Goal: Task Accomplishment & Management: Complete application form

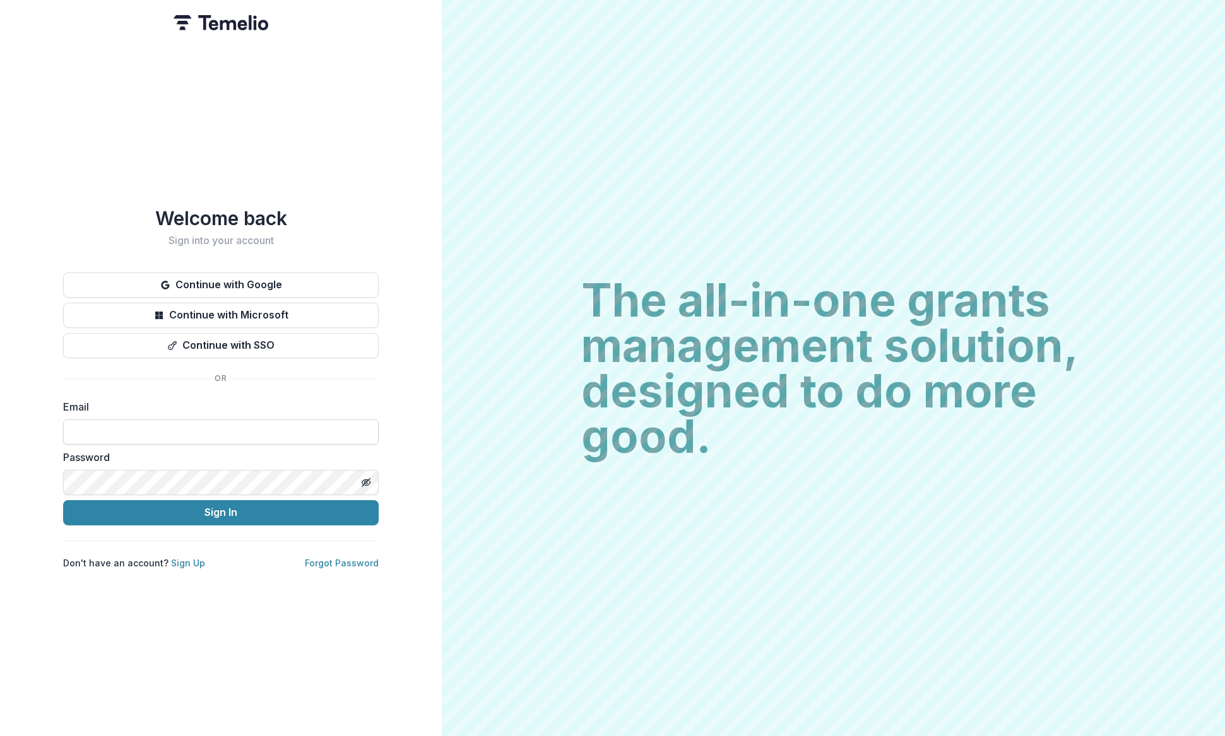
click at [134, 432] on input at bounding box center [220, 432] width 315 height 25
type input "**********"
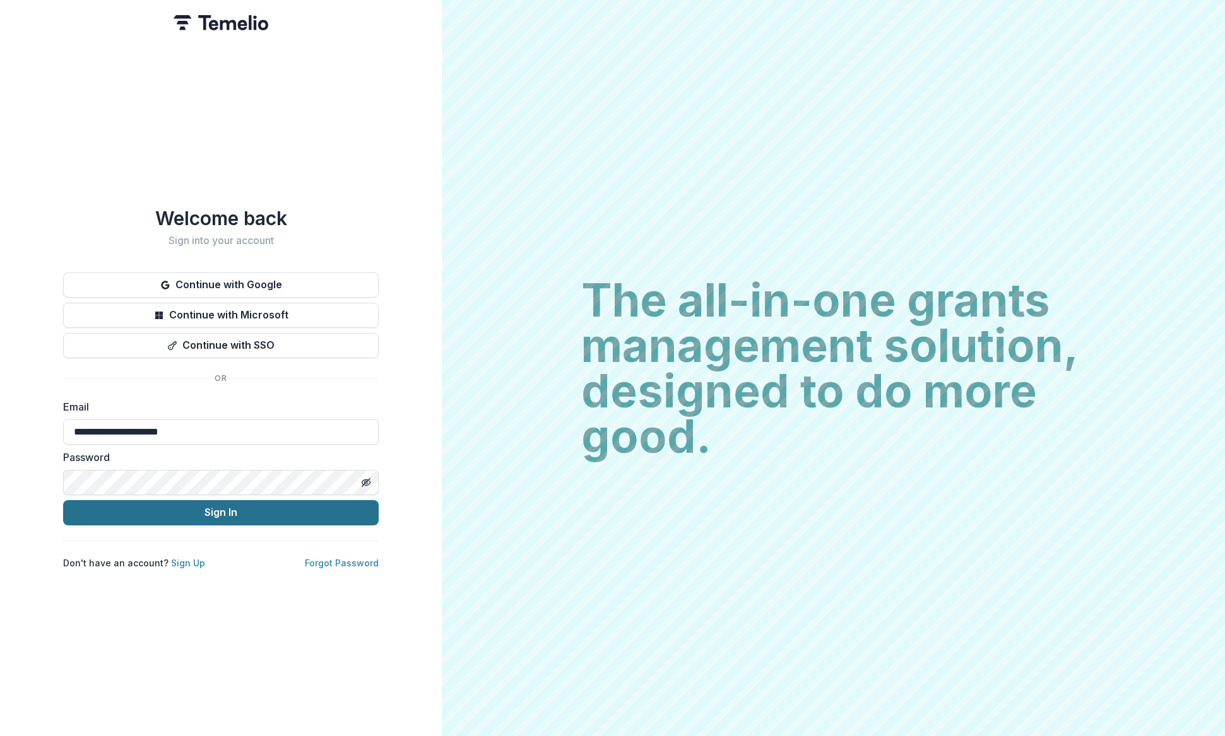
click at [227, 505] on button "Sign In" at bounding box center [220, 512] width 315 height 25
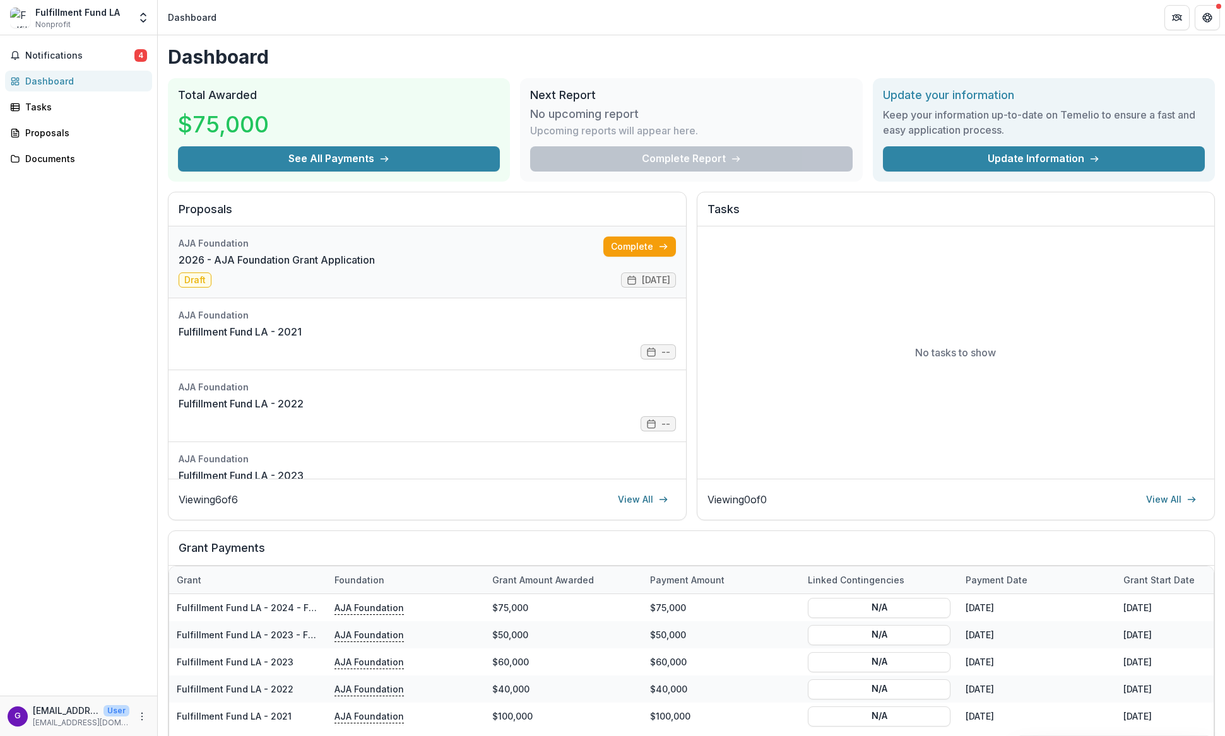
click at [200, 268] on link "2026 - AJA Foundation Grant Application" at bounding box center [277, 259] width 196 height 15
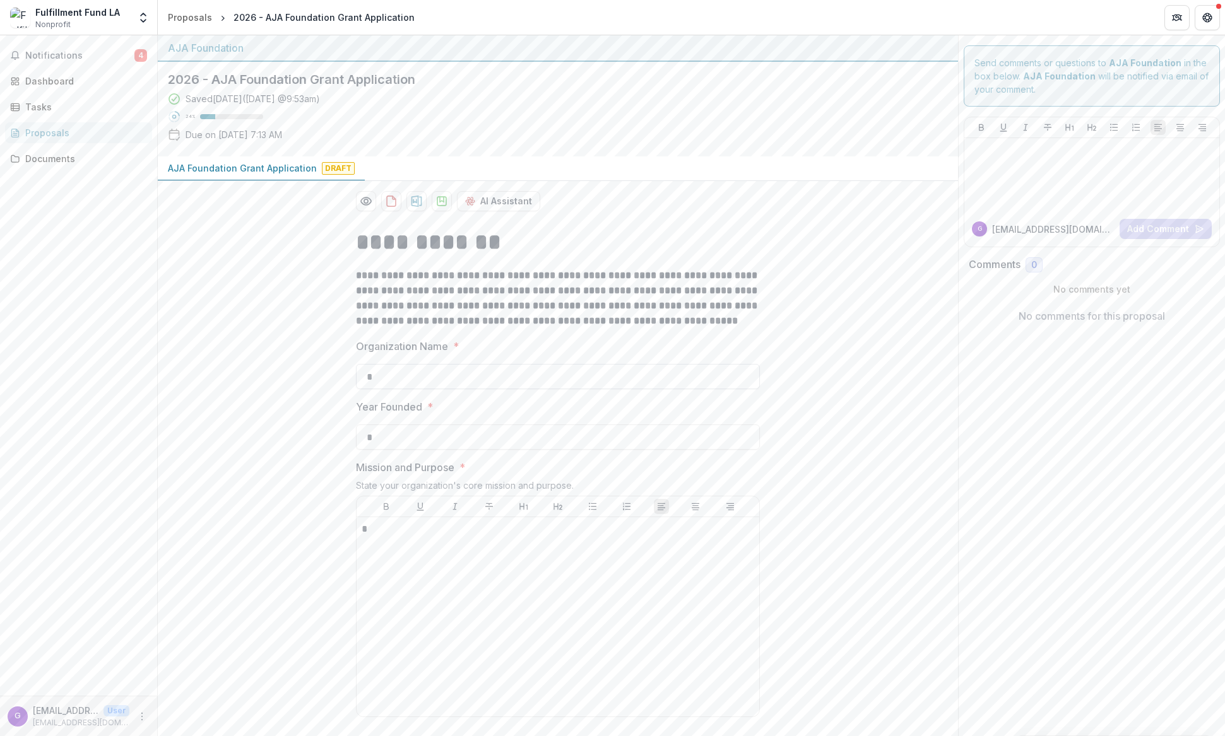
click at [404, 384] on input "*" at bounding box center [558, 376] width 404 height 25
drag, startPoint x: 392, startPoint y: 381, endPoint x: 361, endPoint y: 377, distance: 31.1
click at [361, 377] on input "*" at bounding box center [558, 376] width 404 height 25
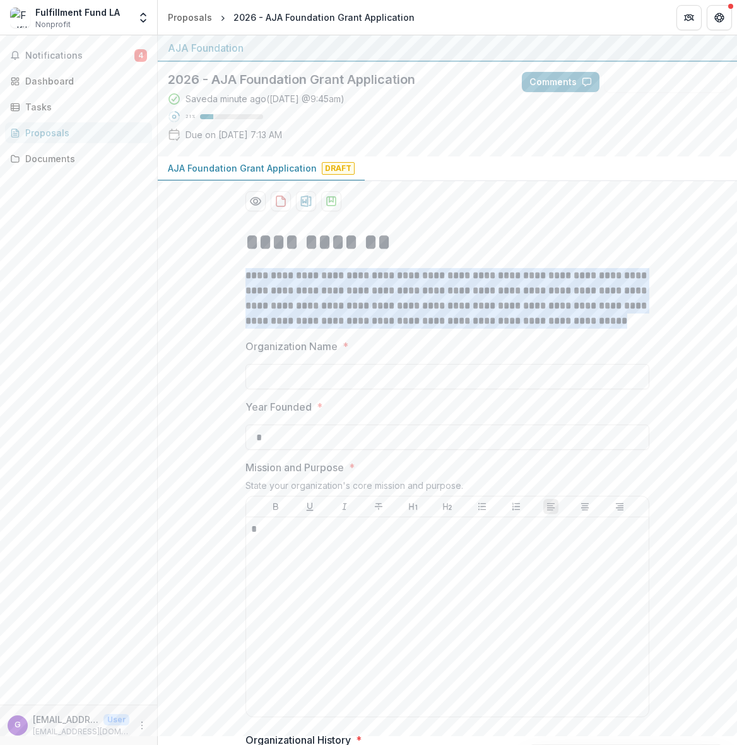
drag, startPoint x: 243, startPoint y: 276, endPoint x: 545, endPoint y: 312, distance: 304.3
click at [597, 319] on p "**********" at bounding box center [447, 298] width 404 height 61
copy strong "**********"
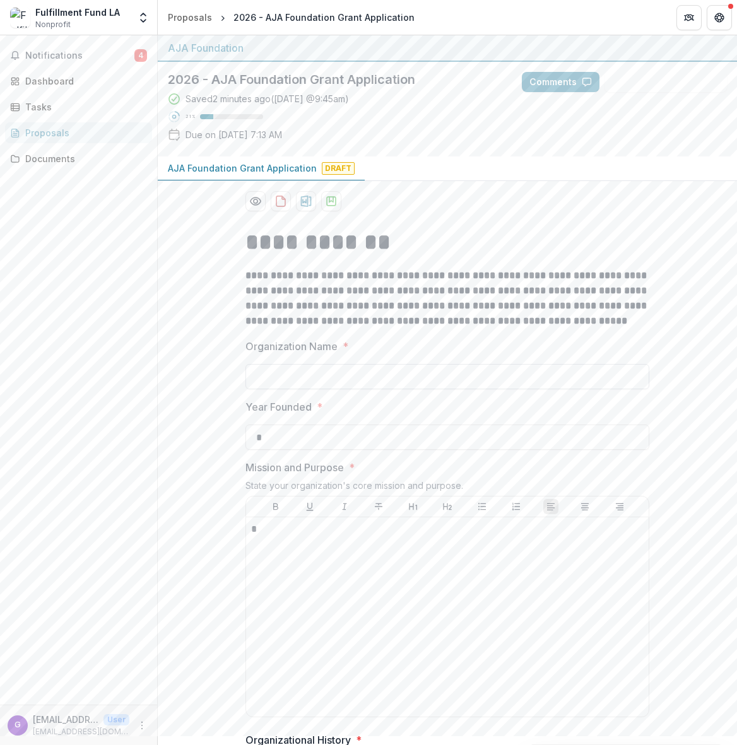
paste input "**********"
type input "**********"
drag, startPoint x: 274, startPoint y: 444, endPoint x: 254, endPoint y: 441, distance: 21.0
click at [254, 441] on input "*" at bounding box center [447, 437] width 404 height 25
type input "****"
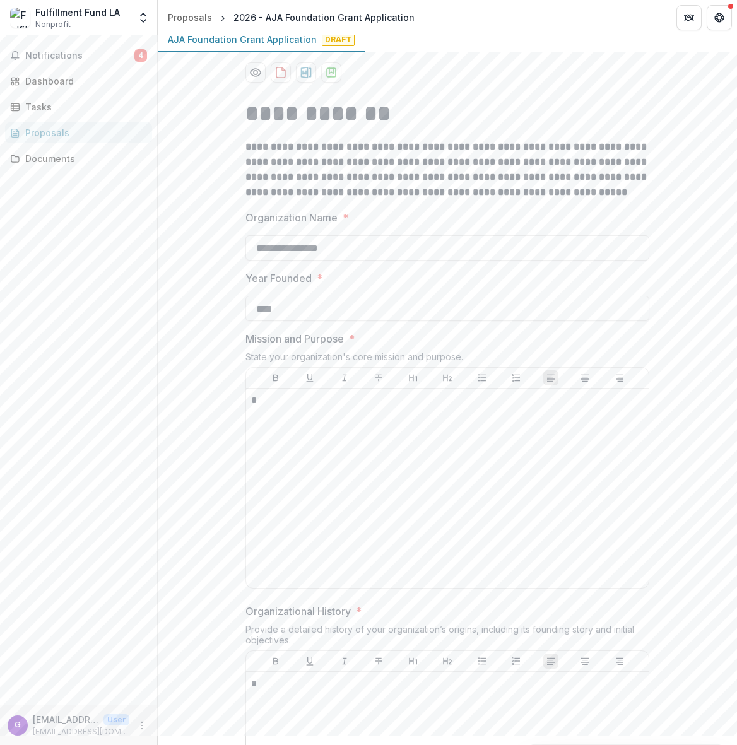
scroll to position [144, 0]
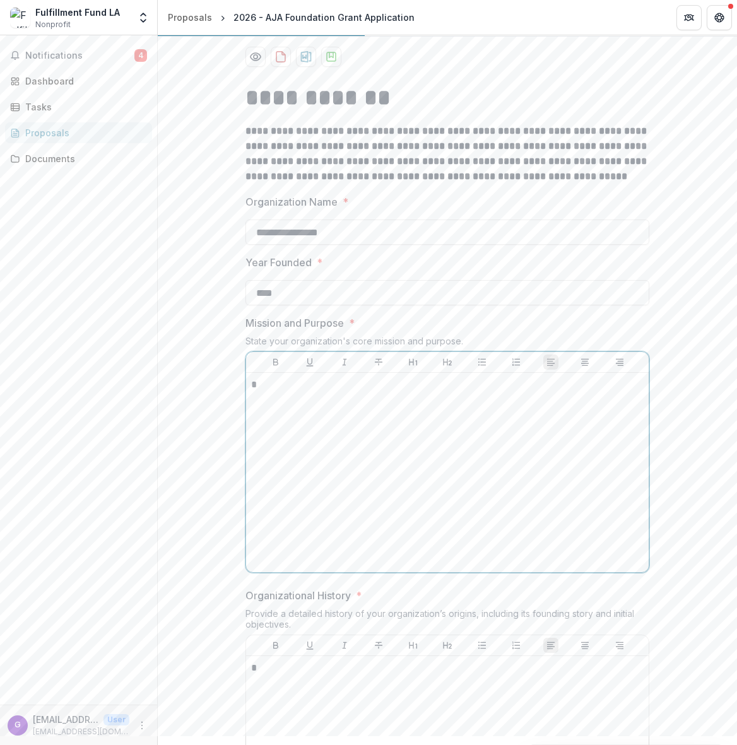
click at [399, 360] on div at bounding box center [447, 362] width 403 height 21
drag, startPoint x: 298, startPoint y: 391, endPoint x: 278, endPoint y: 392, distance: 20.9
click at [297, 391] on p "*" at bounding box center [447, 385] width 392 height 14
drag, startPoint x: 251, startPoint y: 390, endPoint x: 242, endPoint y: 389, distance: 8.9
click at [242, 389] on div "**********" at bounding box center [447, 608] width 424 height 1072
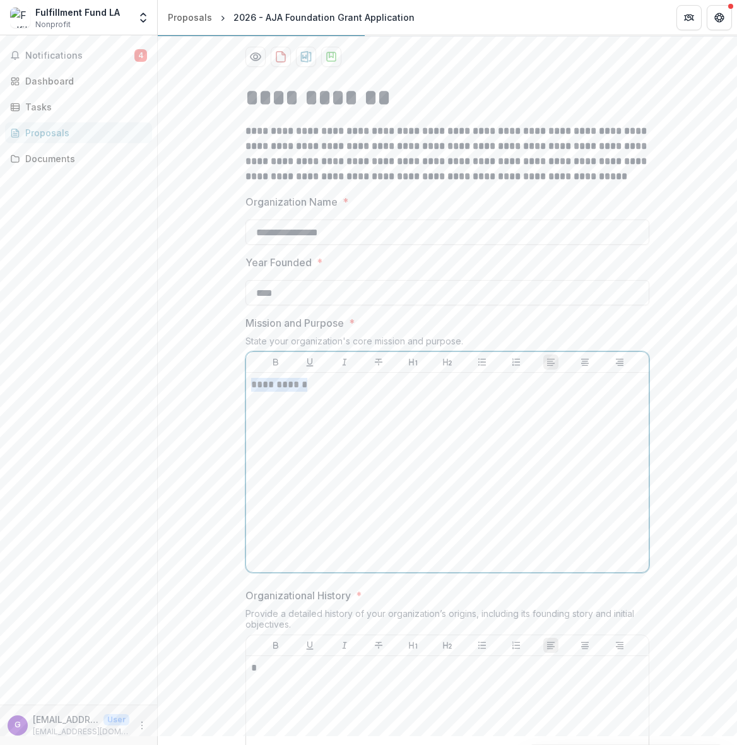
drag, startPoint x: 324, startPoint y: 388, endPoint x: 221, endPoint y: 386, distance: 102.9
click at [221, 386] on div "**********" at bounding box center [447, 608] width 579 height 1072
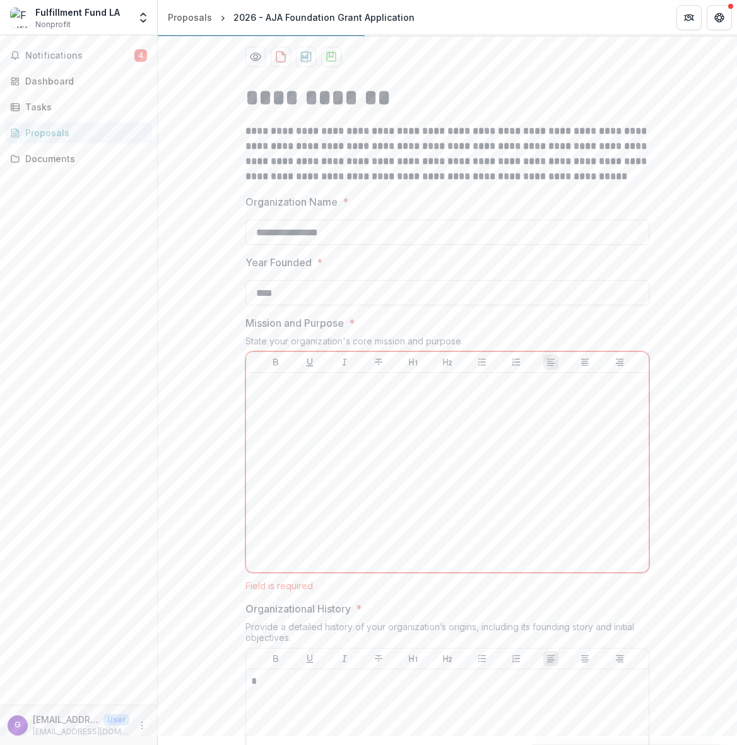
click at [301, 589] on div "Field is required" at bounding box center [447, 585] width 404 height 11
click at [298, 584] on div "Field is required" at bounding box center [447, 585] width 404 height 11
click at [450, 476] on div at bounding box center [447, 472] width 392 height 189
click at [338, 394] on div at bounding box center [447, 472] width 392 height 189
drag, startPoint x: 313, startPoint y: 389, endPoint x: 418, endPoint y: 535, distance: 179.8
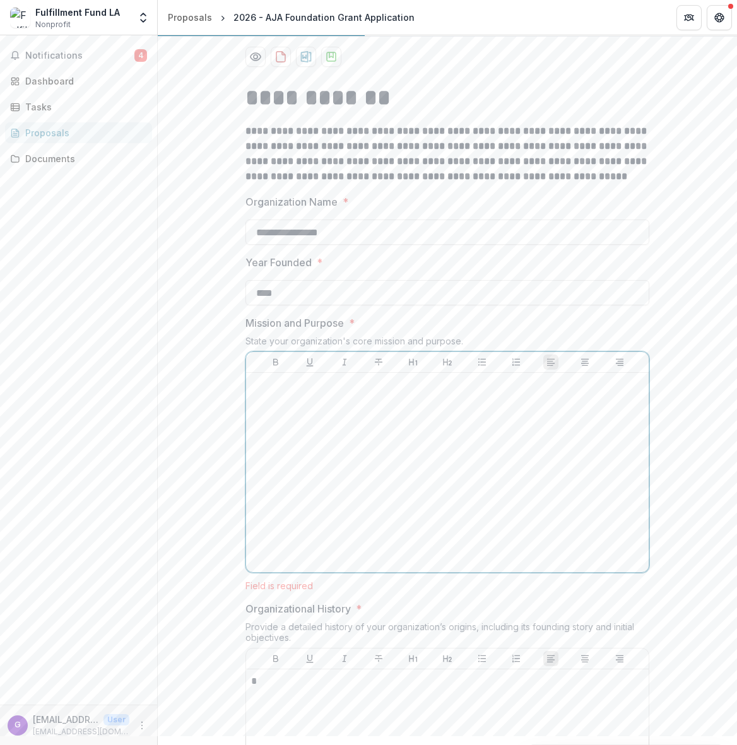
click at [418, 535] on div at bounding box center [447, 472] width 392 height 189
click at [417, 528] on div at bounding box center [447, 472] width 392 height 189
drag, startPoint x: 259, startPoint y: 685, endPoint x: 250, endPoint y: 684, distance: 8.3
click at [251, 684] on p "*" at bounding box center [447, 681] width 392 height 14
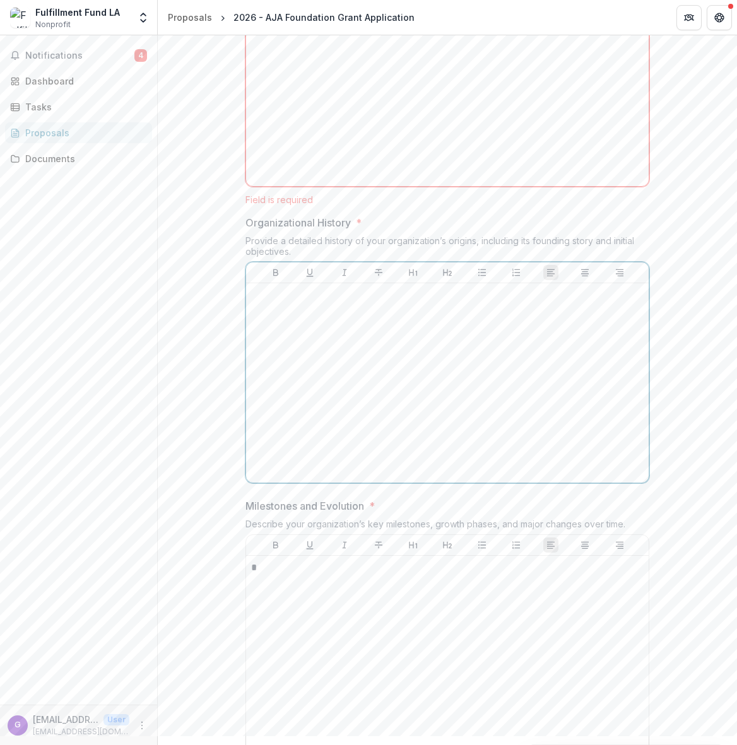
scroll to position [603, 0]
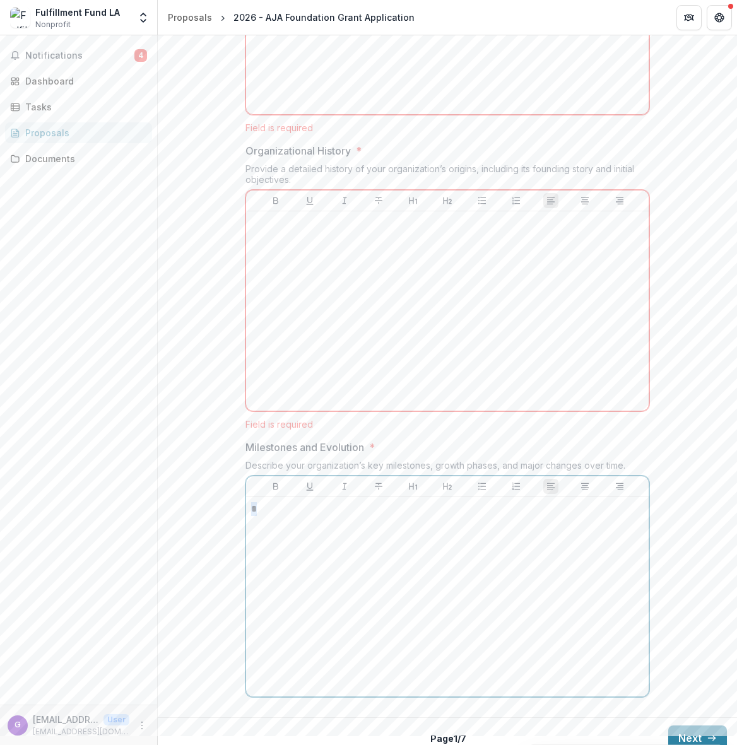
drag, startPoint x: 288, startPoint y: 515, endPoint x: 250, endPoint y: 509, distance: 39.1
click at [251, 509] on div "*" at bounding box center [447, 596] width 392 height 189
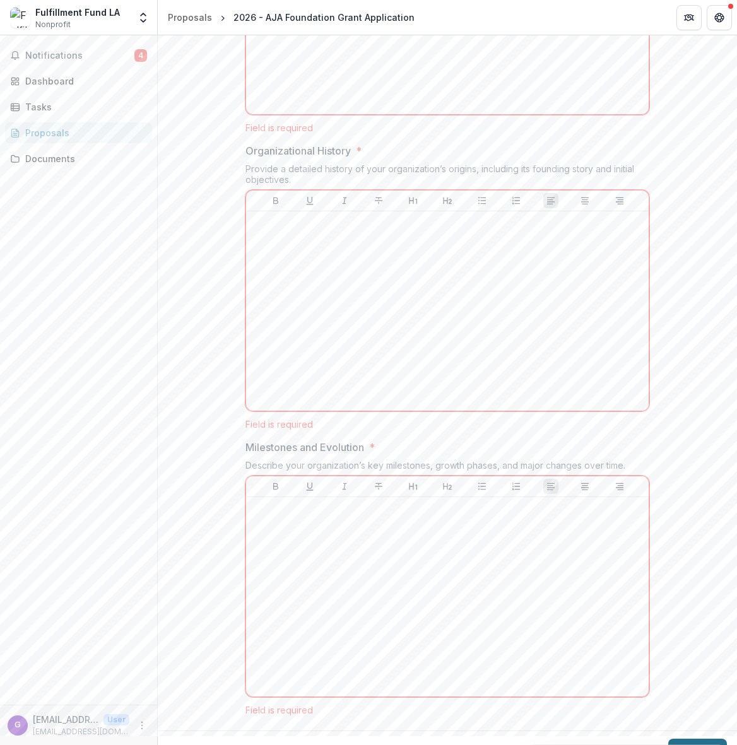
click at [680, 736] on div "Back Page 1 / 7 Next" at bounding box center [447, 751] width 579 height 41
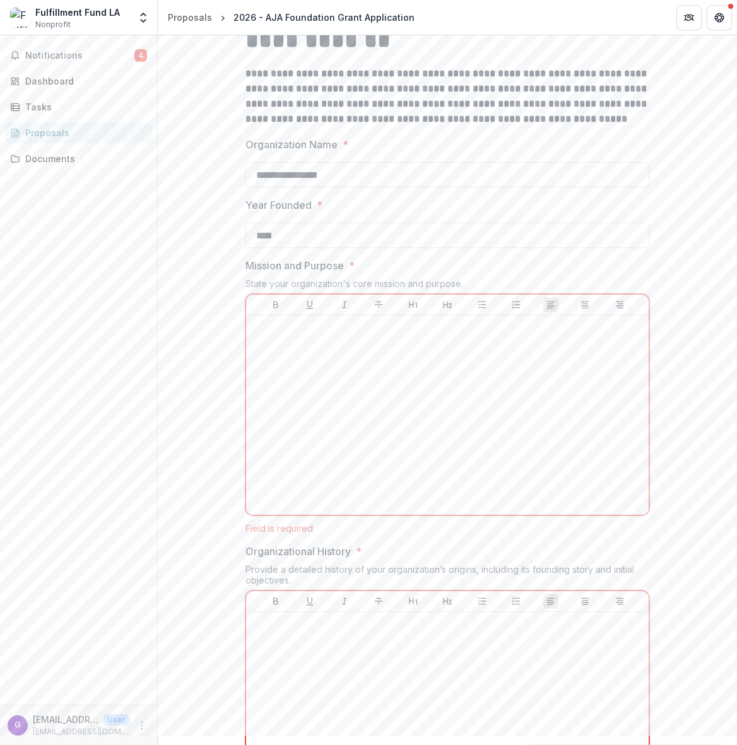
scroll to position [180, 0]
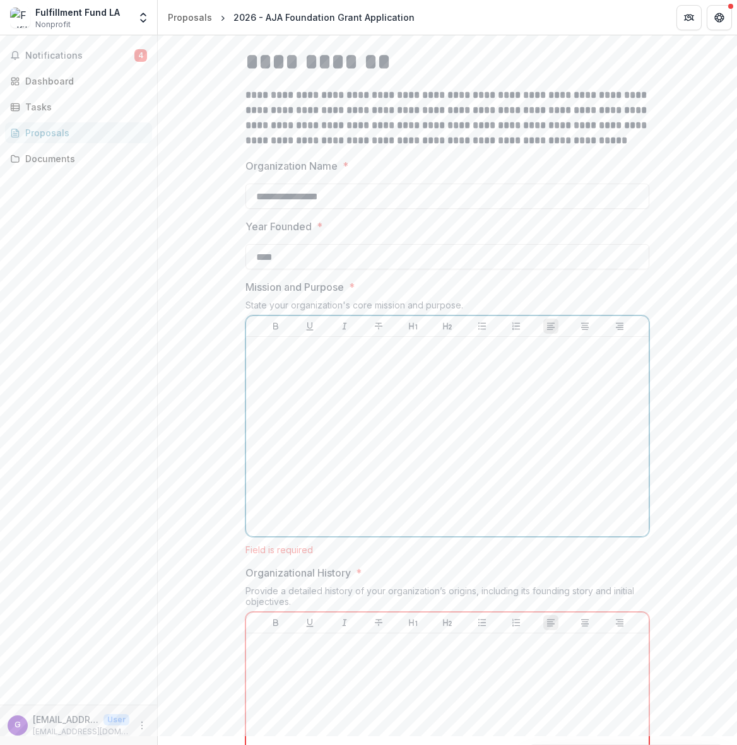
click at [390, 375] on div at bounding box center [447, 436] width 392 height 189
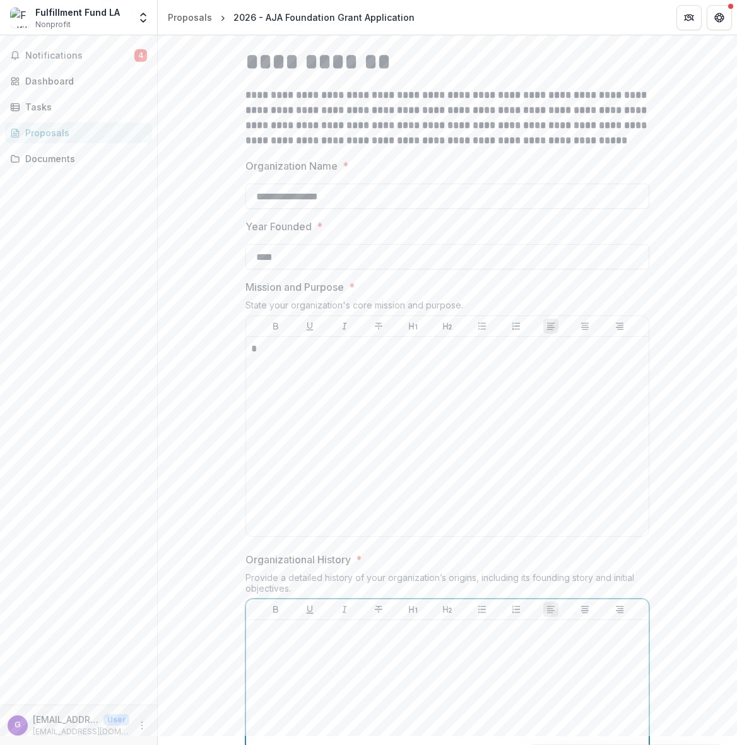
click at [282, 657] on div at bounding box center [447, 719] width 392 height 189
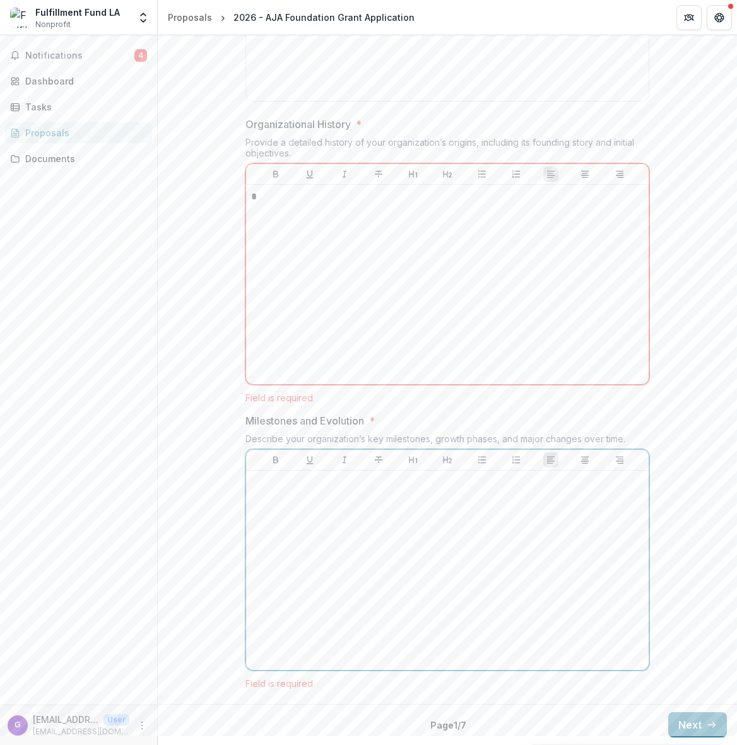
click at [303, 492] on div at bounding box center [447, 570] width 392 height 189
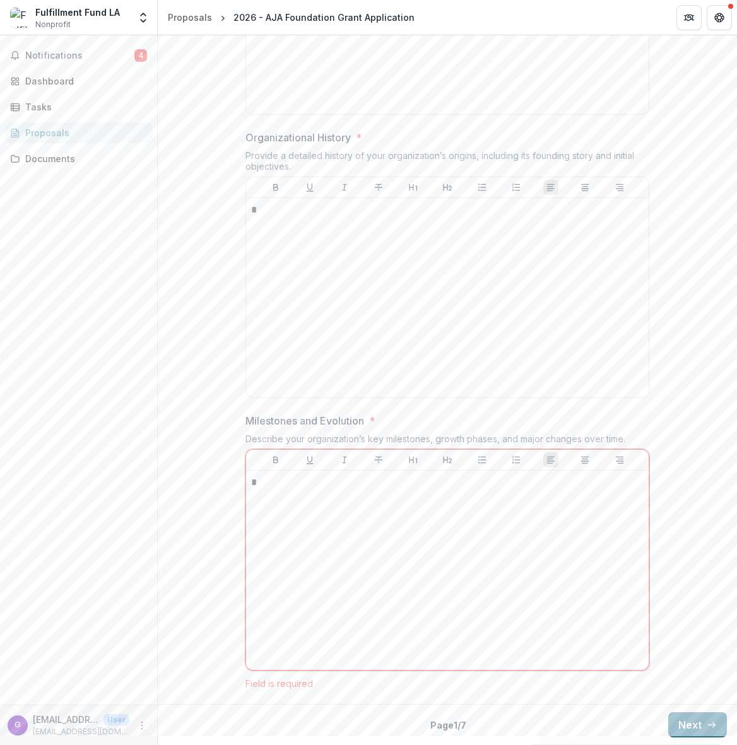
click at [683, 727] on button "Next" at bounding box center [697, 724] width 59 height 25
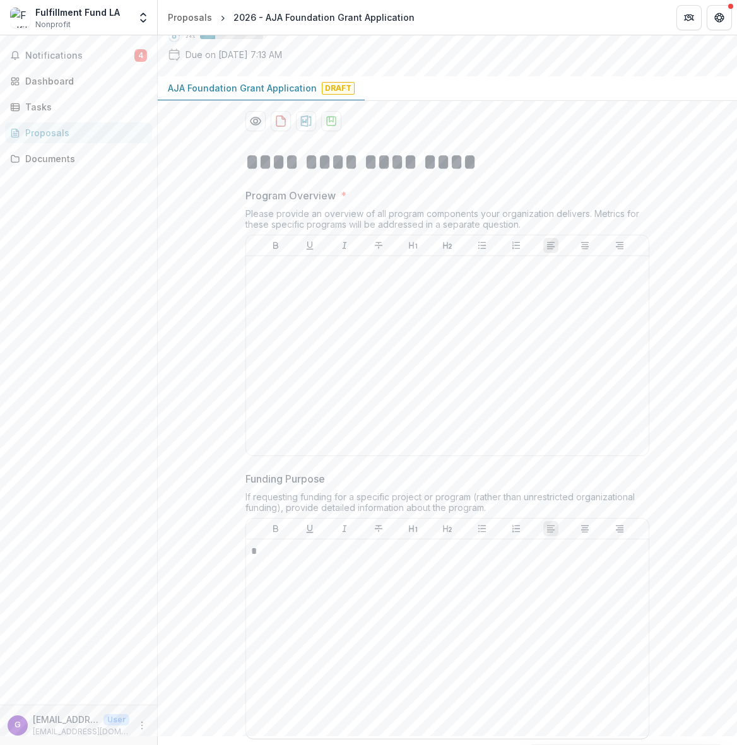
scroll to position [0, 0]
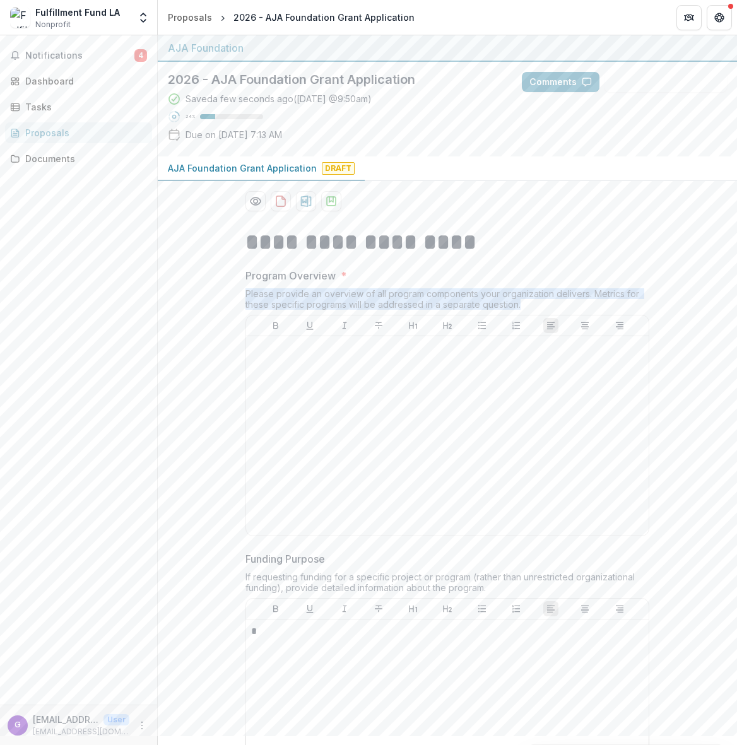
drag, startPoint x: 244, startPoint y: 295, endPoint x: 510, endPoint y: 303, distance: 265.8
click at [517, 305] on div "Please provide an overview of all program components your organization delivers…" at bounding box center [447, 301] width 404 height 26
copy div "Please provide an overview of all program components your organization delivers…"
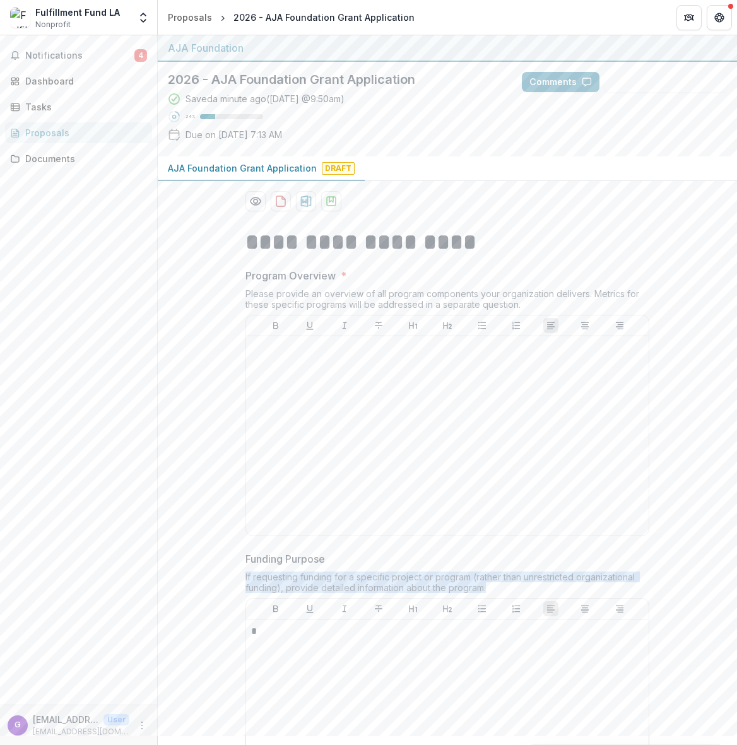
drag, startPoint x: 501, startPoint y: 588, endPoint x: 241, endPoint y: 577, distance: 260.2
copy div "If requesting funding for a specific project or program (rather than unrestrict…"
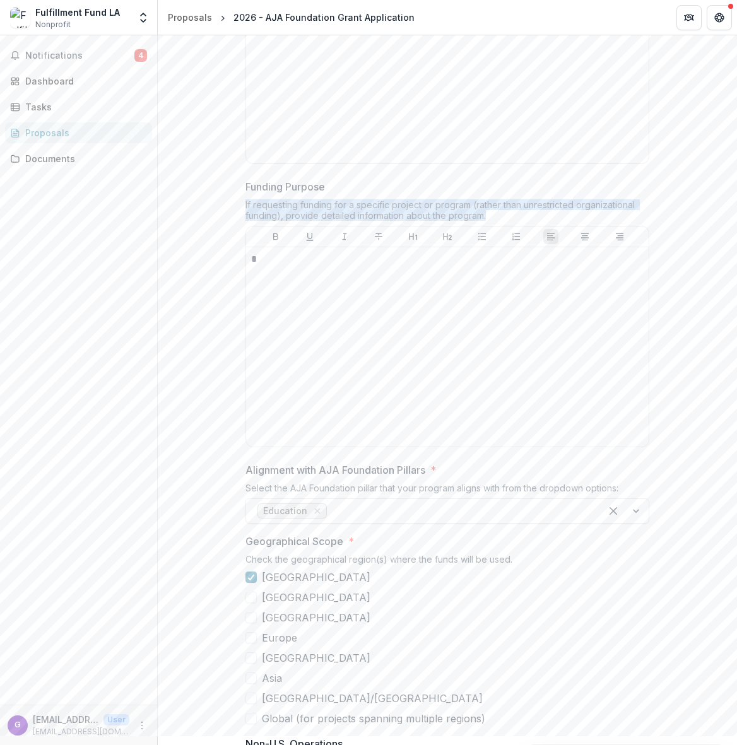
scroll to position [374, 0]
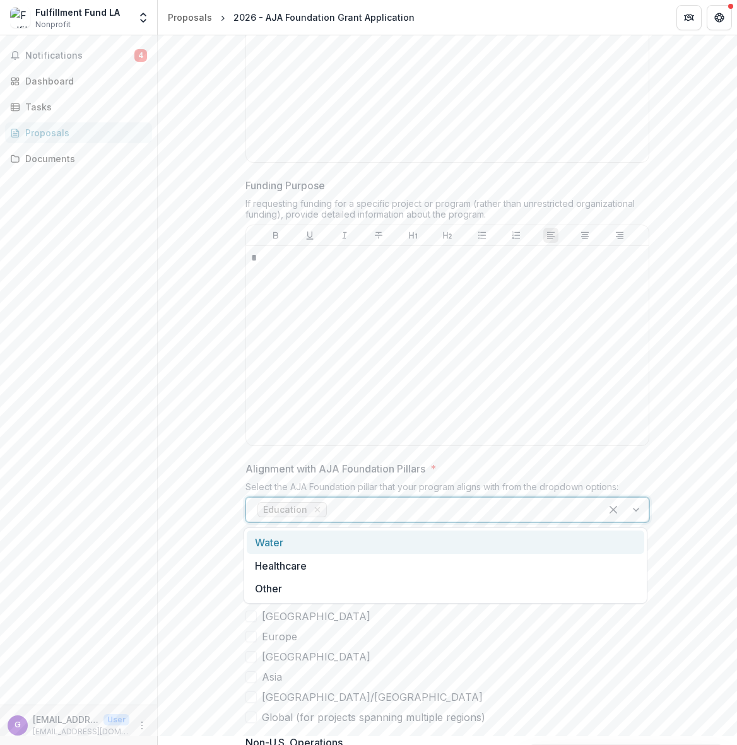
click at [634, 510] on div at bounding box center [625, 510] width 48 height 24
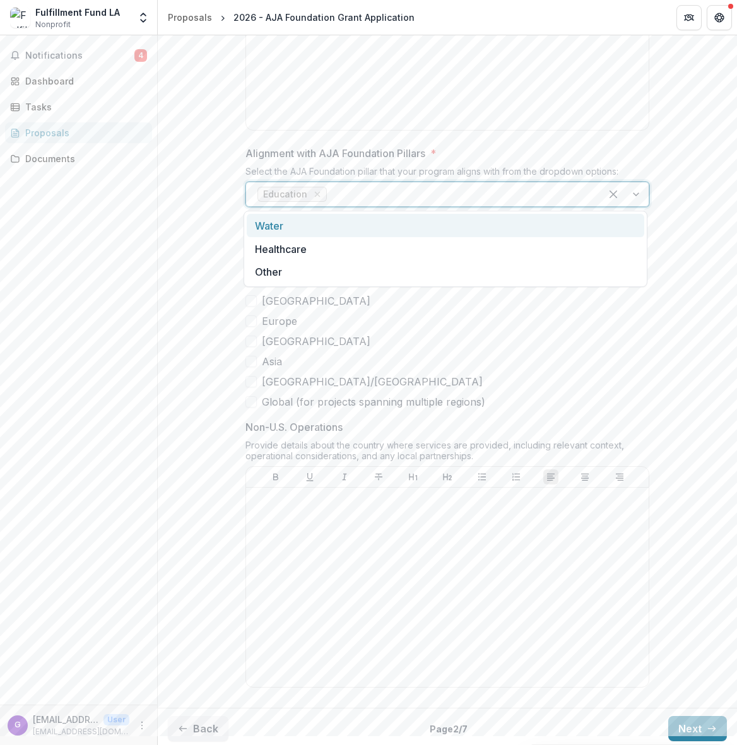
scroll to position [690, 0]
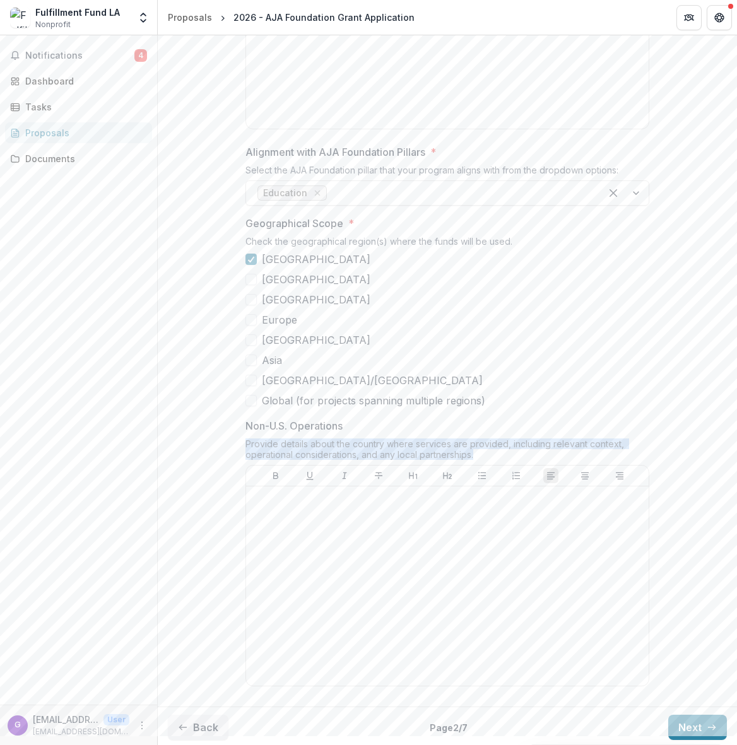
drag, startPoint x: 242, startPoint y: 445, endPoint x: 483, endPoint y: 454, distance: 241.8
click at [483, 454] on div "**********" at bounding box center [447, 113] width 424 height 1175
copy div "Provide details about the country where services are provided, including releva…"
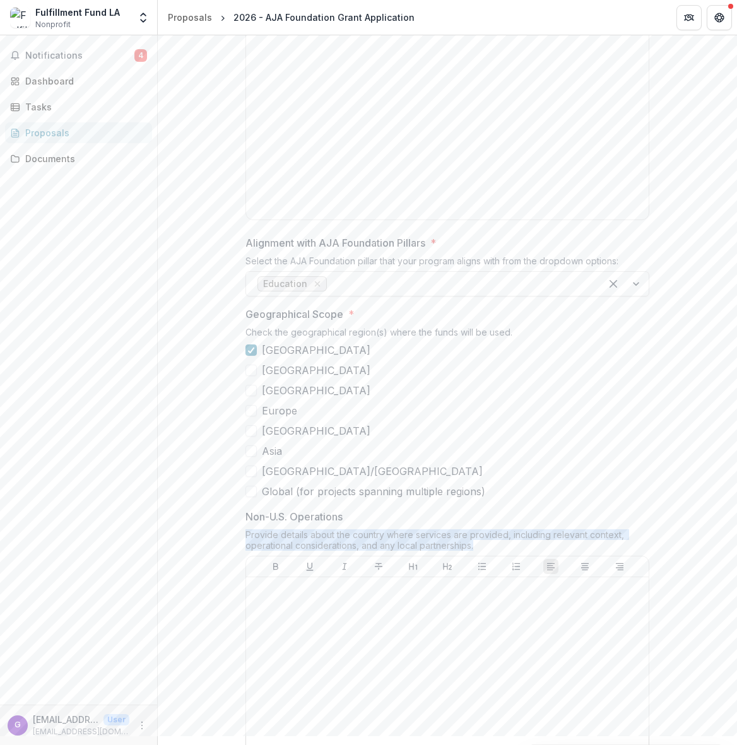
scroll to position [598, 0]
drag, startPoint x: 730, startPoint y: 399, endPoint x: 724, endPoint y: 466, distance: 67.1
click at [725, 468] on div "**********" at bounding box center [447, 205] width 579 height 1175
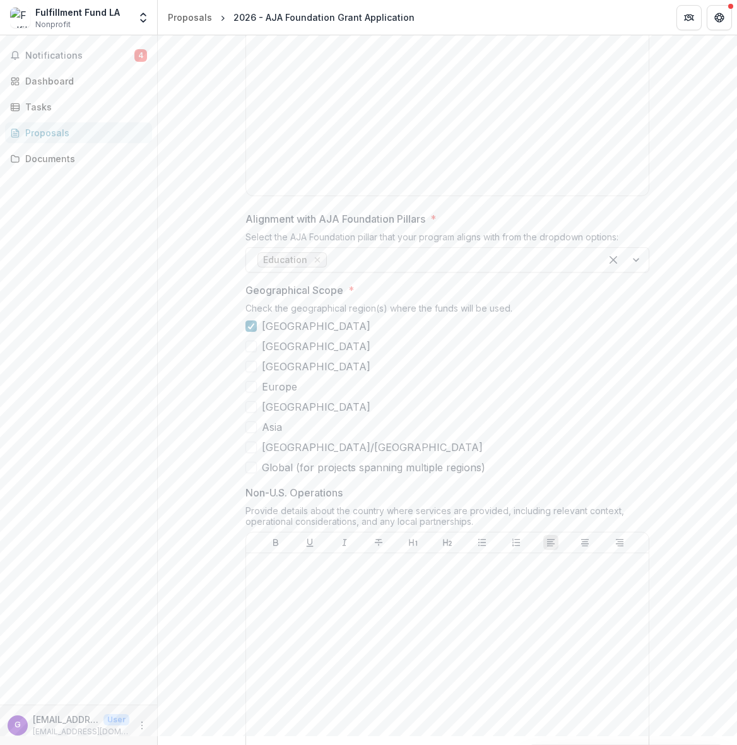
scroll to position [693, 0]
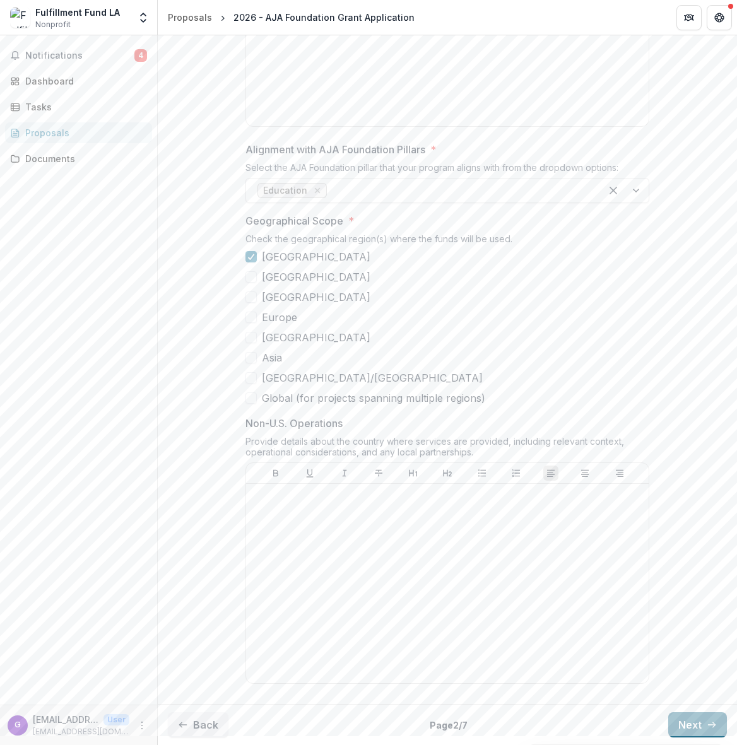
click at [692, 729] on button "Next" at bounding box center [697, 724] width 59 height 25
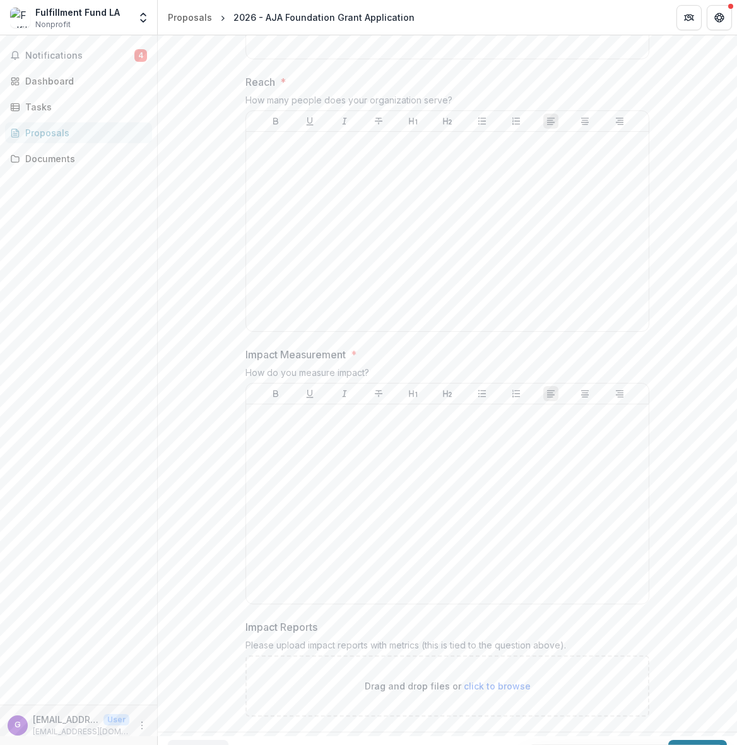
scroll to position [767, 0]
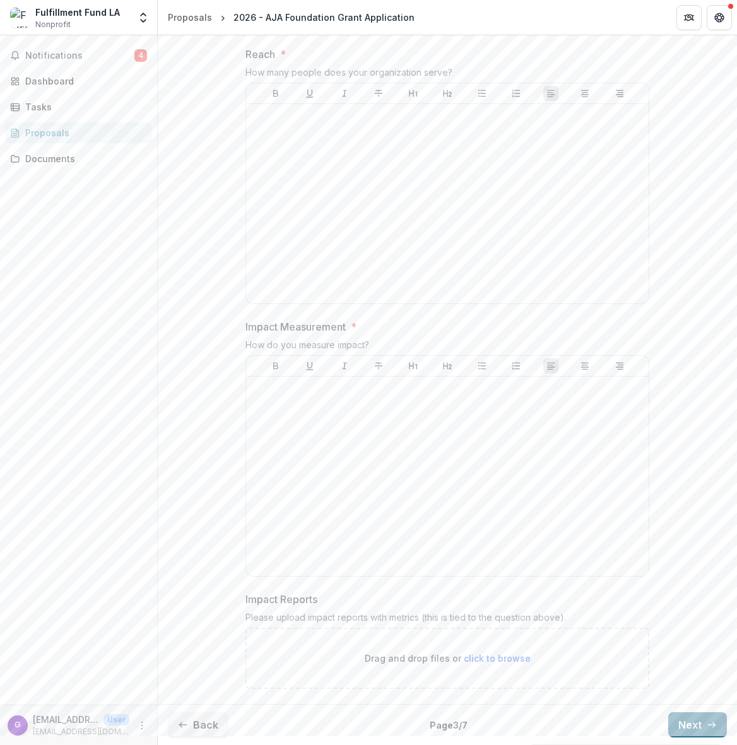
click at [694, 727] on button "Next" at bounding box center [697, 724] width 59 height 25
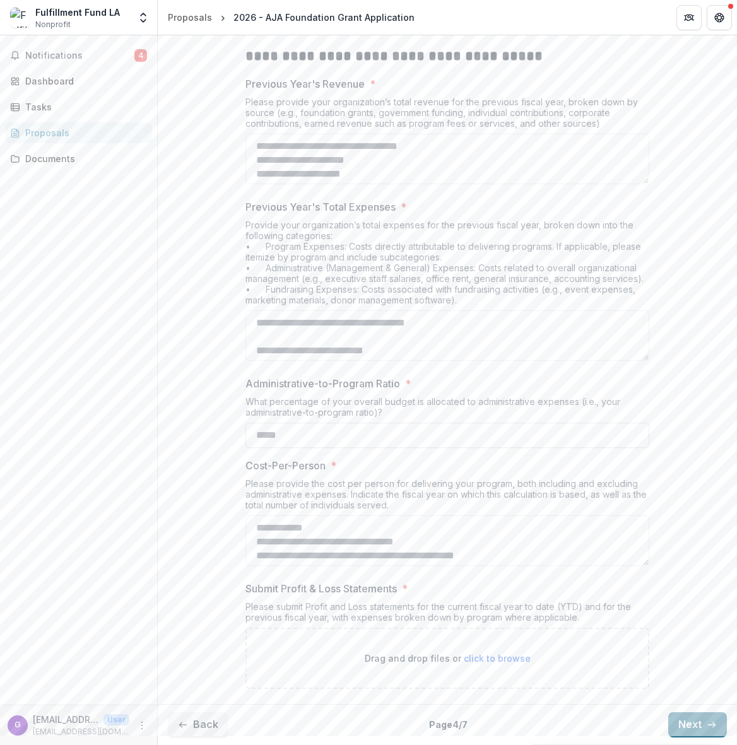
scroll to position [307, 0]
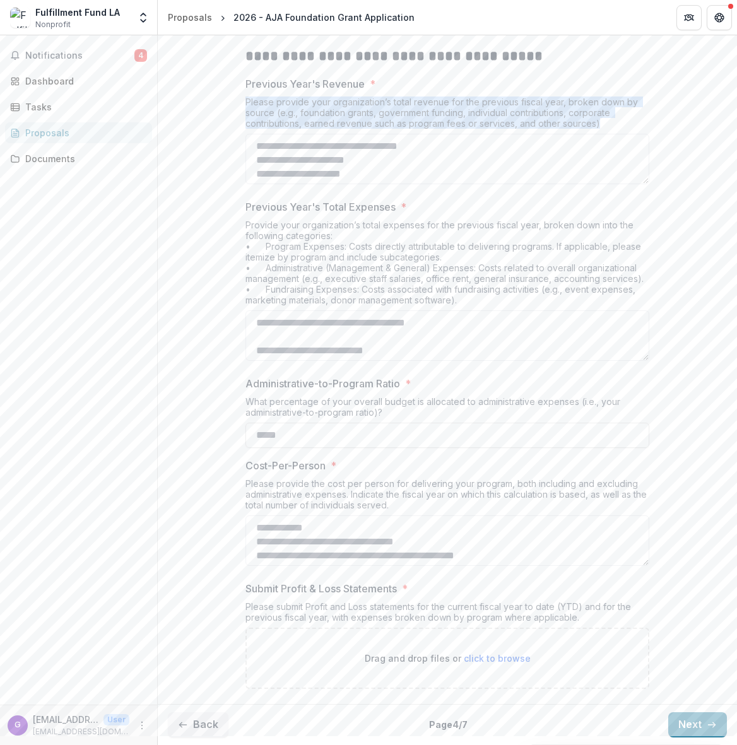
drag, startPoint x: 244, startPoint y: 103, endPoint x: 595, endPoint y: 124, distance: 351.5
click at [595, 124] on div "Please provide your organization’s total revenue for the previous fiscal year, …" at bounding box center [447, 115] width 404 height 37
copy div "Please provide your organization’s total revenue for the previous fiscal year, …"
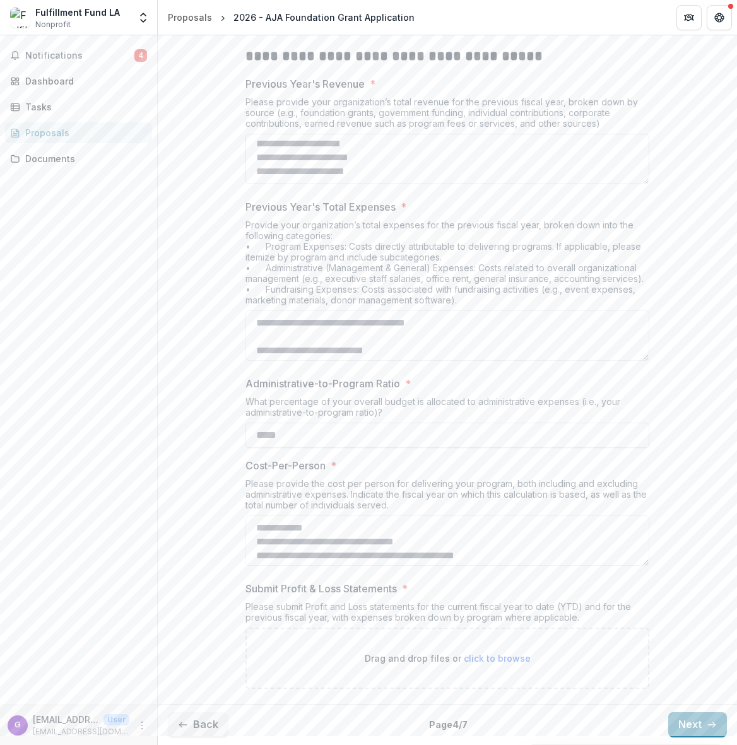
drag, startPoint x: 411, startPoint y: 173, endPoint x: 273, endPoint y: 137, distance: 142.8
click at [270, 136] on textarea "Previous Year's Revenue *" at bounding box center [447, 159] width 404 height 50
click at [500, 167] on textarea "Previous Year's Revenue *" at bounding box center [447, 159] width 404 height 50
type textarea "**"
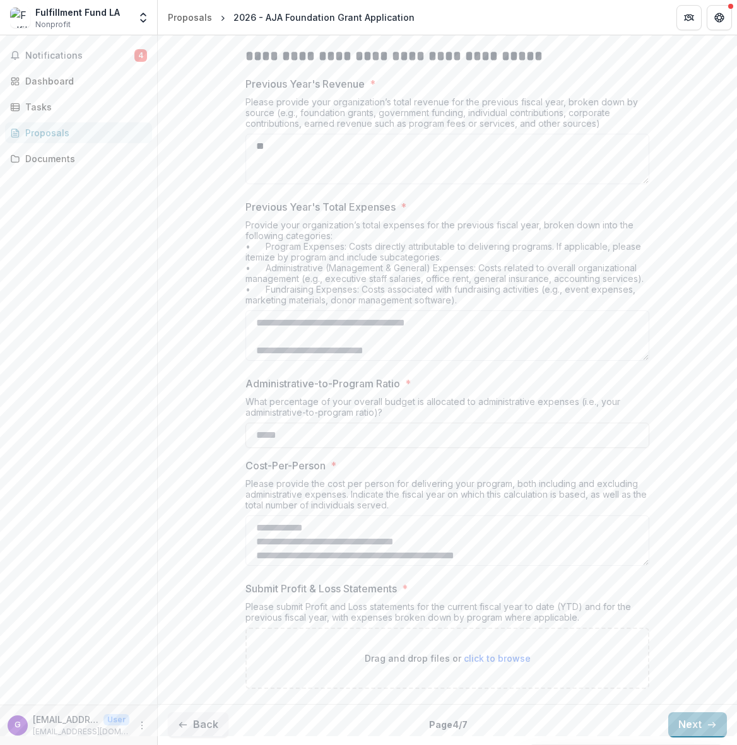
drag, startPoint x: 283, startPoint y: 150, endPoint x: 224, endPoint y: 148, distance: 58.7
click at [224, 148] on div "**********" at bounding box center [447, 304] width 579 height 790
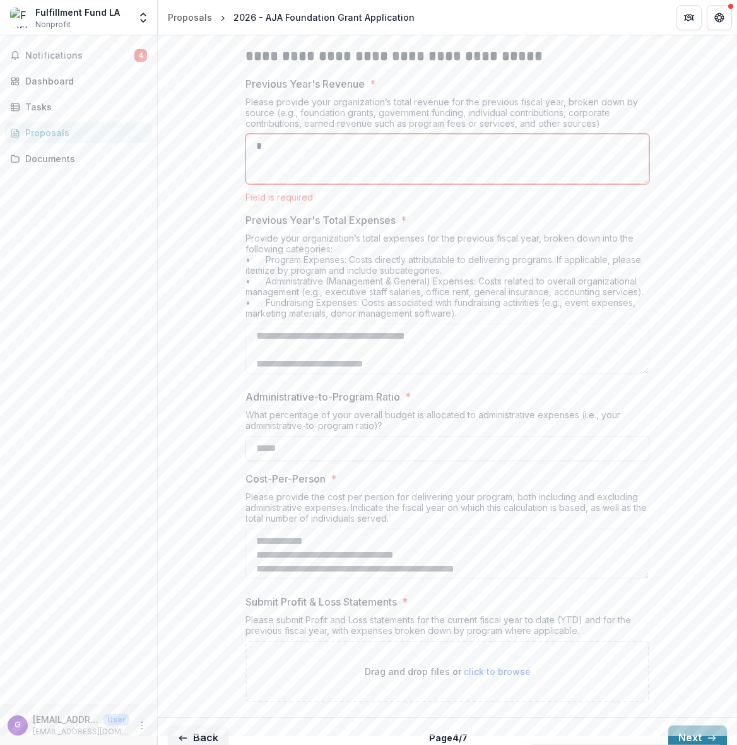
type textarea "*"
click at [305, 224] on div "Previous Year's Total Expenses * Provide your organization’s total expenses for…" at bounding box center [447, 296] width 404 height 167
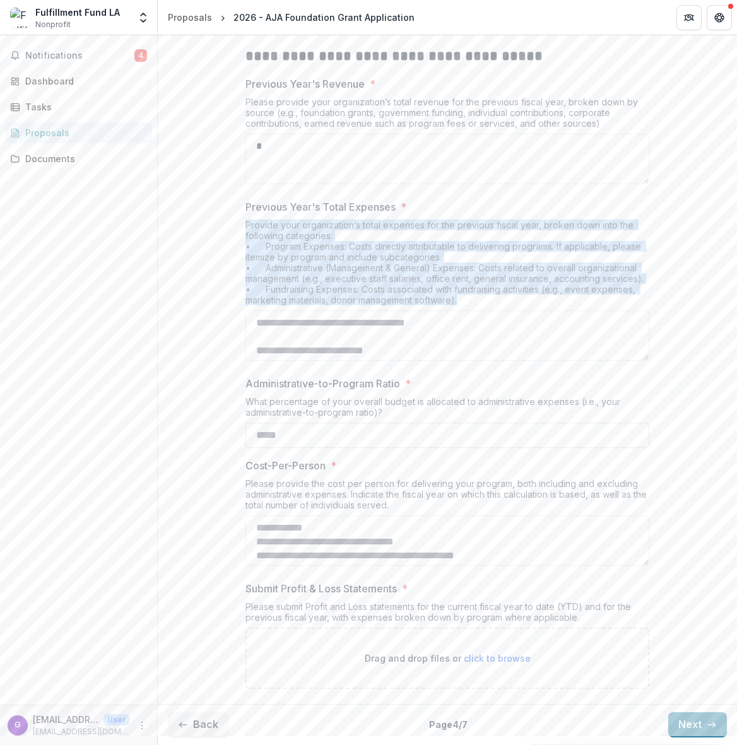
drag, startPoint x: 244, startPoint y: 224, endPoint x: 507, endPoint y: 298, distance: 273.4
click at [507, 298] on div "Provide your organization’s total expenses for the previous fiscal year, broken…" at bounding box center [447, 265] width 404 height 91
copy div "Provide your organization’s total expenses for the previous fiscal year, broken…"
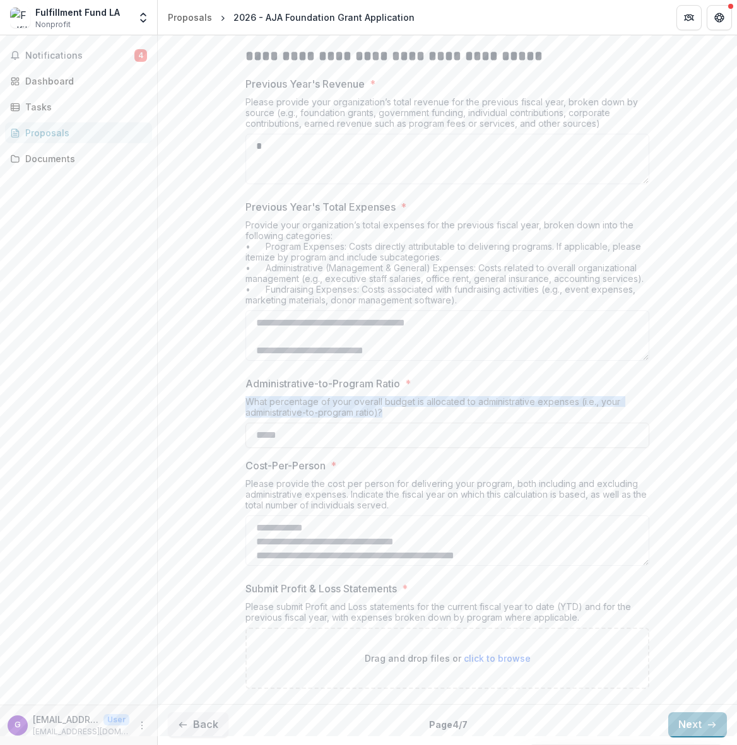
drag, startPoint x: 397, startPoint y: 413, endPoint x: 225, endPoint y: 404, distance: 172.5
click at [225, 404] on div "**********" at bounding box center [447, 304] width 579 height 790
copy div "What percentage of your overall budget is allocated to administrative expenses …"
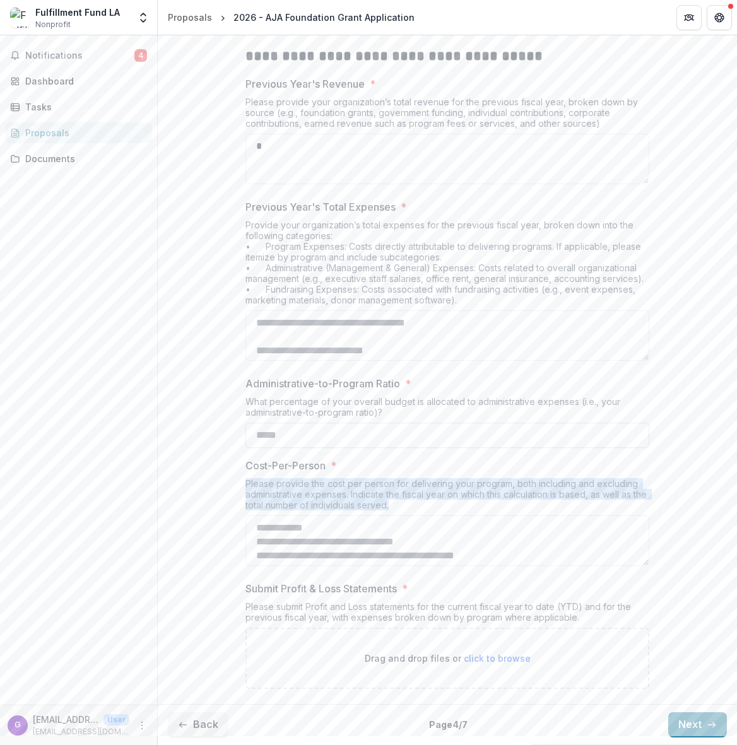
drag, startPoint x: 403, startPoint y: 505, endPoint x: 242, endPoint y: 480, distance: 162.2
click at [242, 480] on div "**********" at bounding box center [447, 304] width 424 height 790
copy div "Please provide the cost per person for delivering your program, both including …"
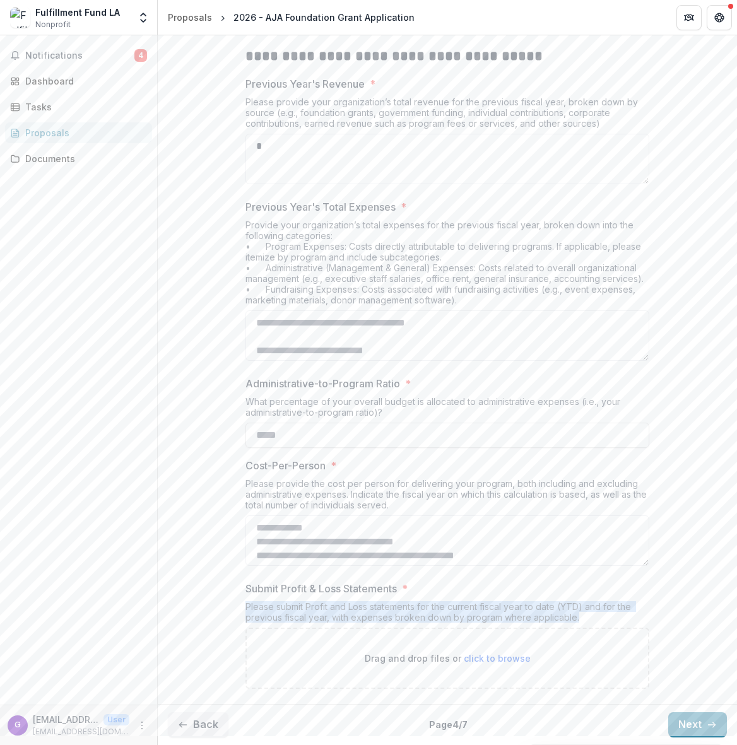
drag, startPoint x: 243, startPoint y: 606, endPoint x: 632, endPoint y: 615, distance: 388.8
click at [632, 615] on div "Please submit Profit and Loss statements for the current fiscal year to date (Y…" at bounding box center [447, 614] width 404 height 26
copy div "Please submit Profit and Loss statements for the current fiscal year to date (Y…"
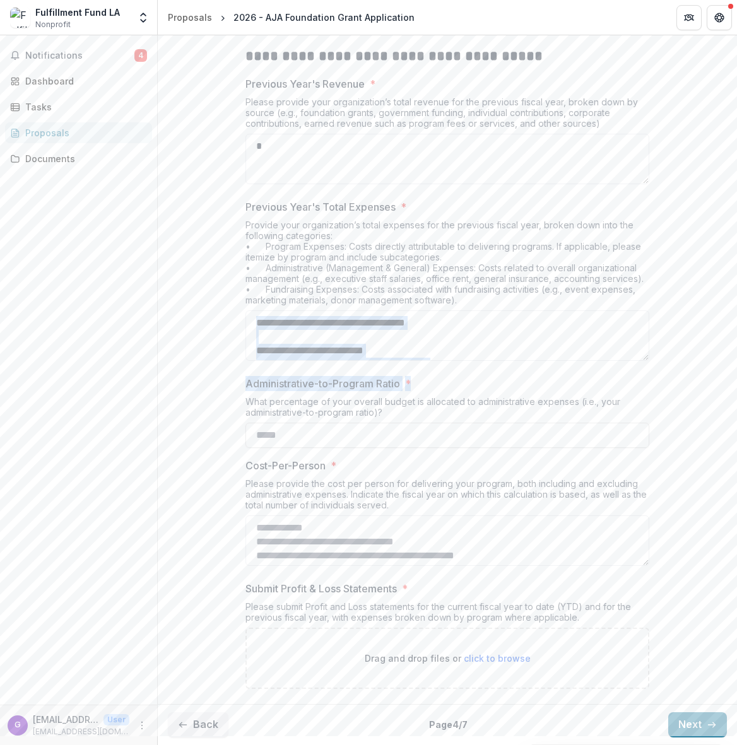
drag, startPoint x: 733, startPoint y: 368, endPoint x: 734, endPoint y: 391, distance: 23.4
click at [734, 391] on div "**********" at bounding box center [447, 390] width 579 height 710
click at [694, 729] on button "Next" at bounding box center [697, 724] width 59 height 25
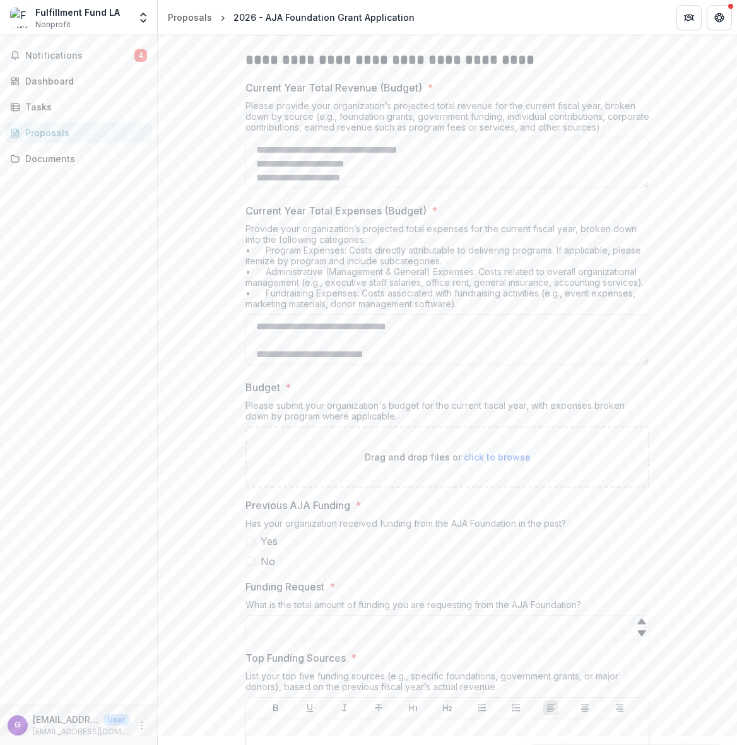
scroll to position [411, 0]
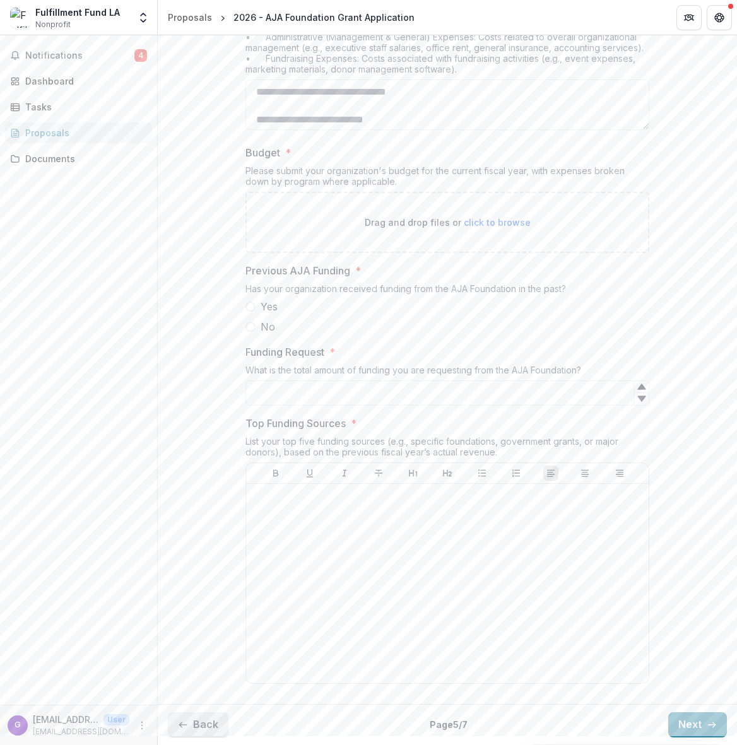
click at [197, 730] on button "Back" at bounding box center [198, 724] width 61 height 25
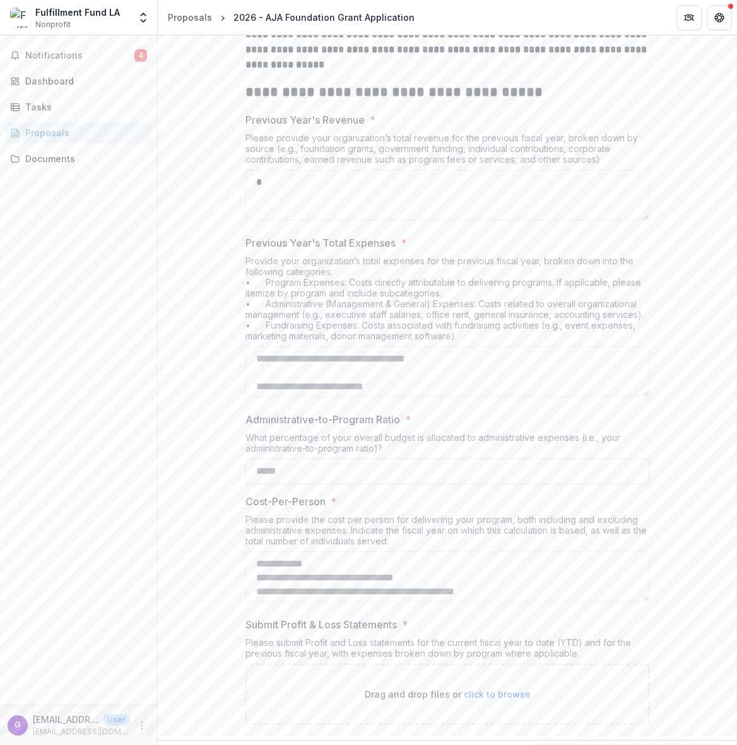
scroll to position [264, 0]
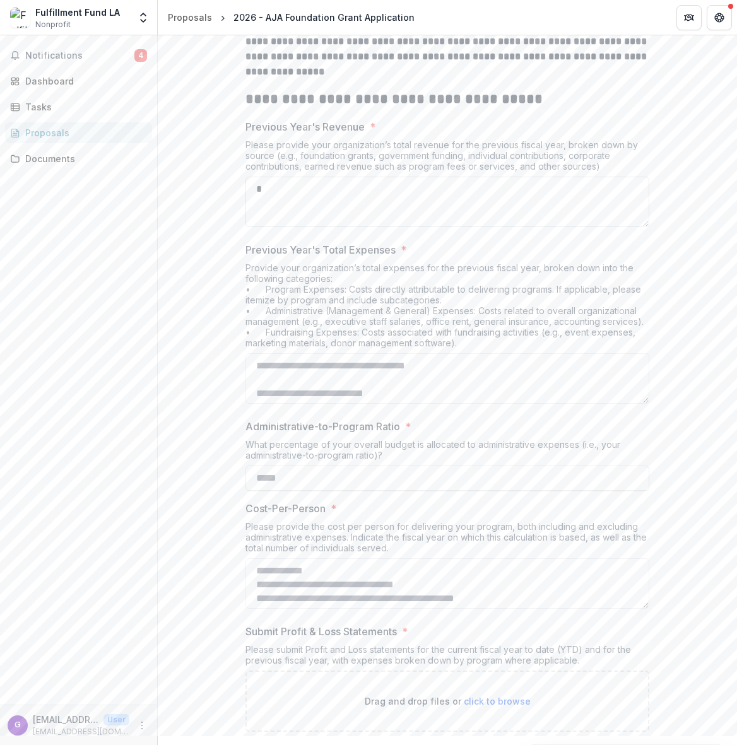
click at [281, 190] on textarea "*" at bounding box center [447, 202] width 404 height 50
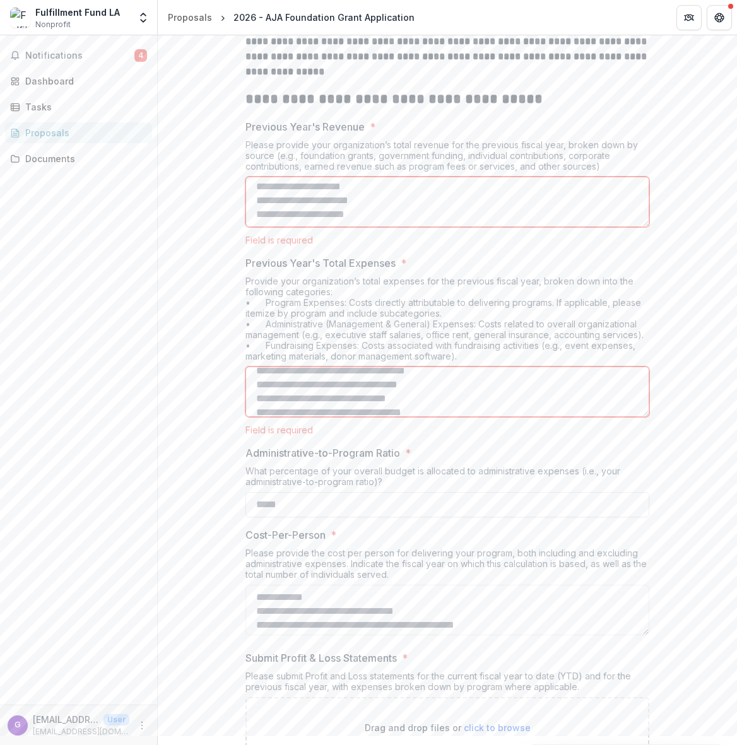
scroll to position [238, 0]
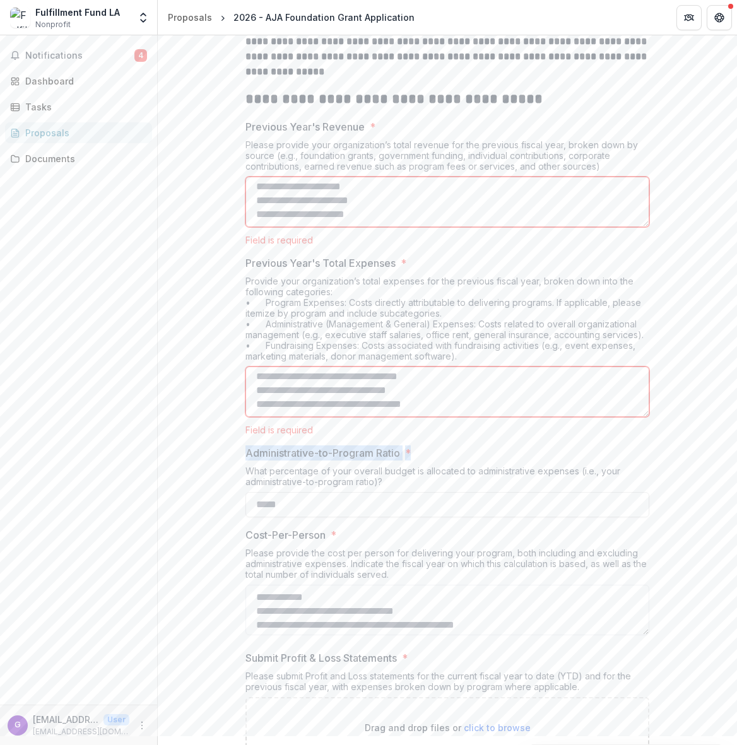
drag, startPoint x: 732, startPoint y: 435, endPoint x: 733, endPoint y: 447, distance: 12.1
click at [733, 447] on div "**********" at bounding box center [447, 390] width 579 height 710
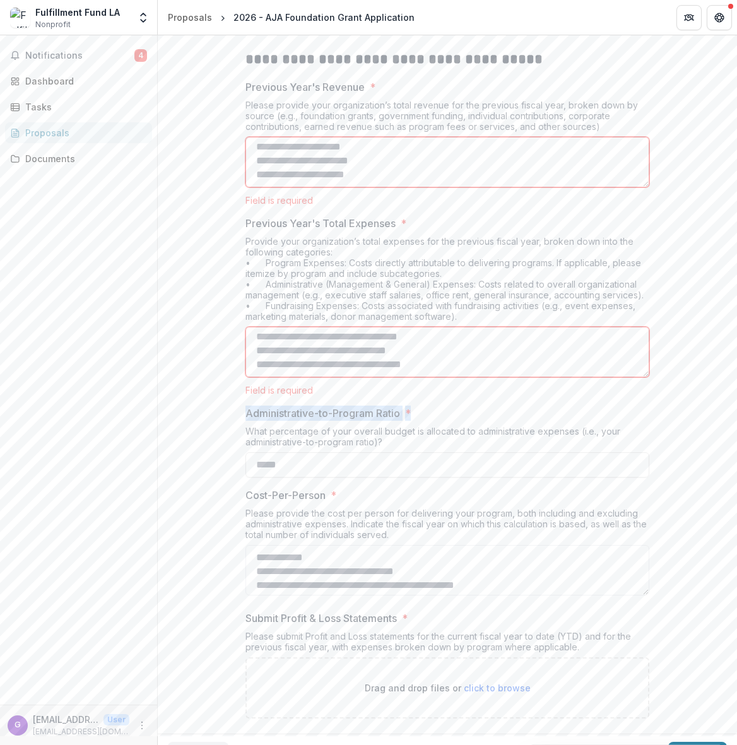
scroll to position [334, 0]
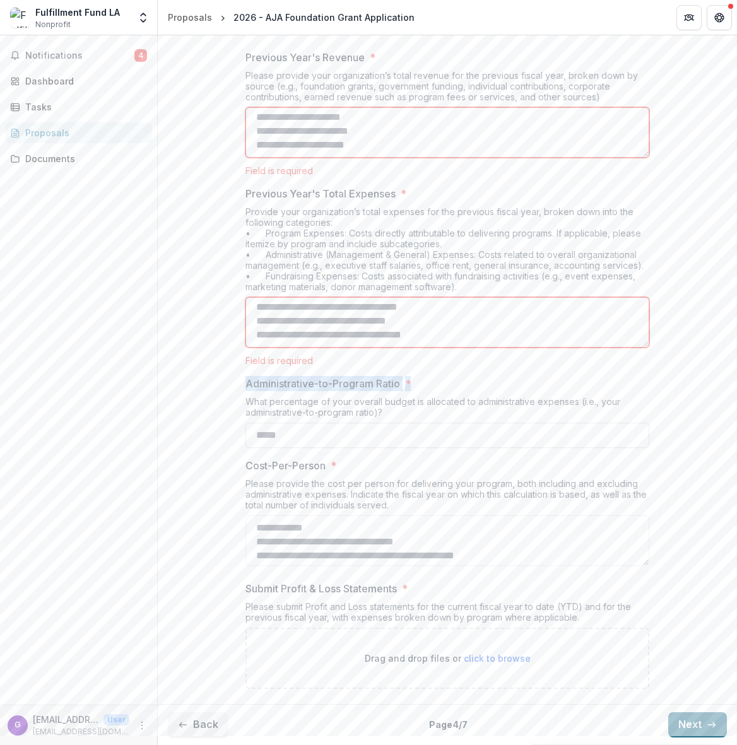
click at [686, 726] on button "Next" at bounding box center [697, 724] width 59 height 25
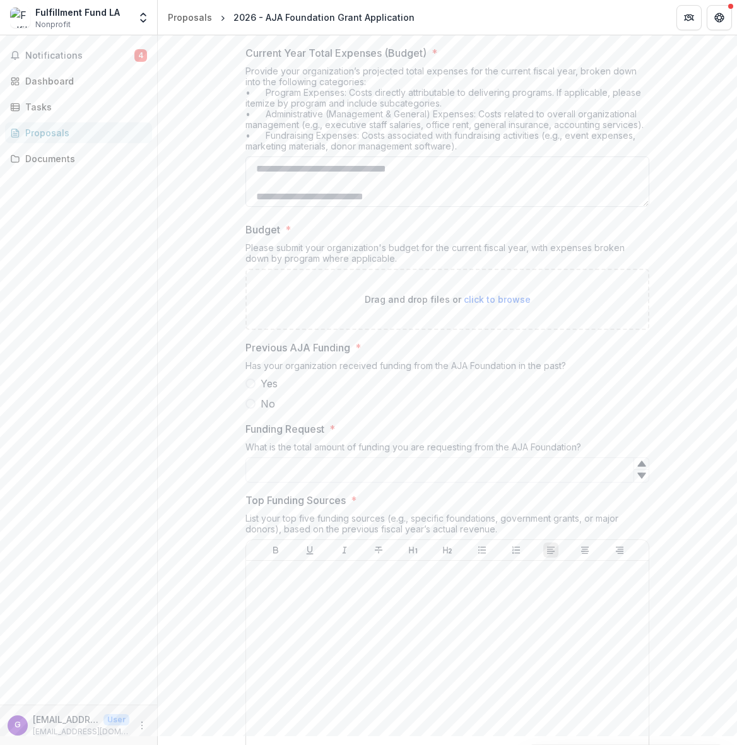
drag, startPoint x: 247, startPoint y: 73, endPoint x: 526, endPoint y: 156, distance: 291.0
click at [531, 161] on div "Current Year Total Expenses (Budget) * Provide your organization’s projected to…" at bounding box center [447, 128] width 404 height 167
copy div "Provide your organization’s projected total expenses for the current fiscal yea…"
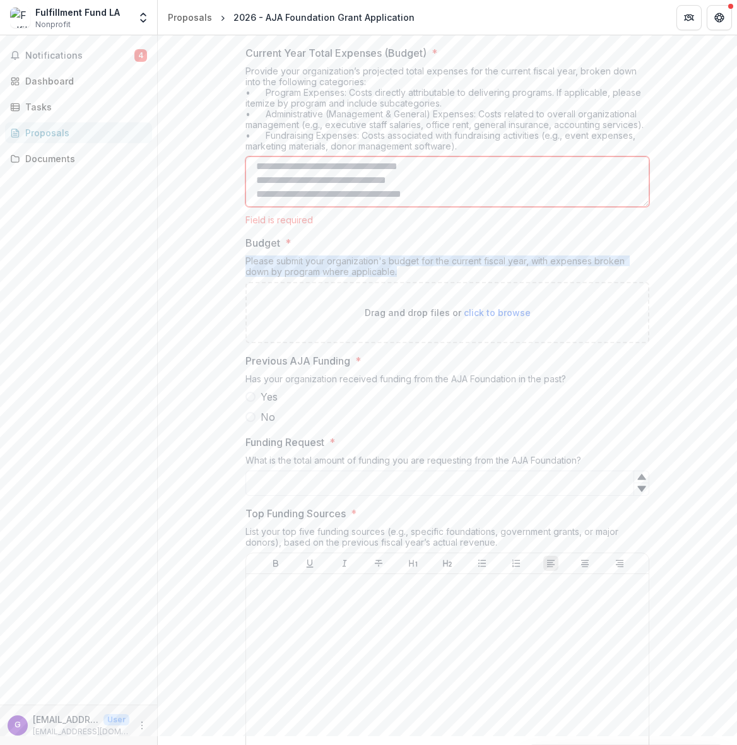
drag, startPoint x: 349, startPoint y: 272, endPoint x: 253, endPoint y: 264, distance: 96.3
click at [242, 261] on div "**********" at bounding box center [447, 336] width 424 height 907
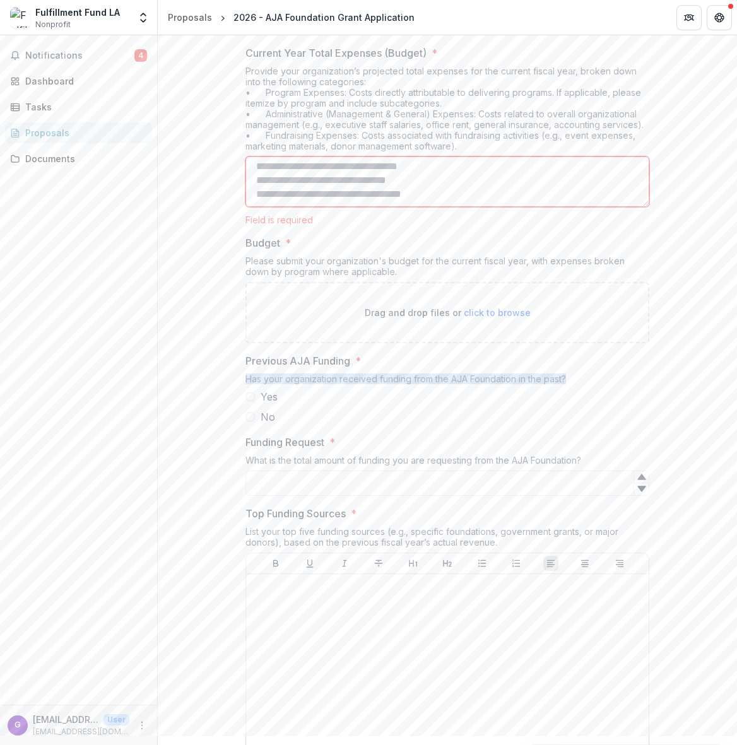
drag, startPoint x: 242, startPoint y: 379, endPoint x: 572, endPoint y: 381, distance: 330.0
click at [578, 381] on div "**********" at bounding box center [447, 336] width 424 height 907
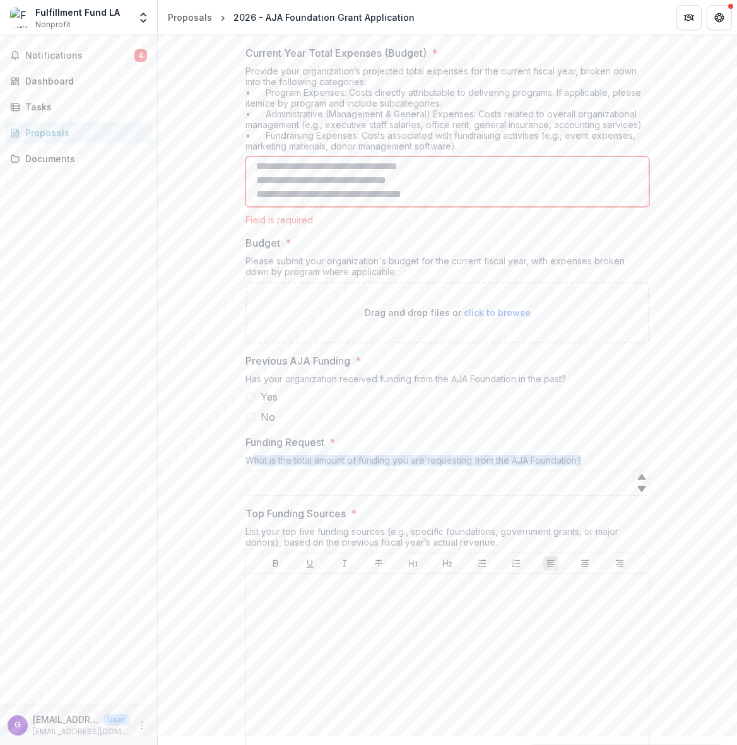
drag, startPoint x: 592, startPoint y: 458, endPoint x: 249, endPoint y: 461, distance: 343.9
click at [249, 461] on div "What is the total amount of funding you are requesting from the AJA Foundation?" at bounding box center [447, 463] width 404 height 16
drag, startPoint x: 243, startPoint y: 461, endPoint x: 574, endPoint y: 460, distance: 330.6
click at [584, 461] on div "What is the total amount of funding you are requesting from the AJA Foundation?" at bounding box center [447, 463] width 404 height 16
click at [637, 486] on icon at bounding box center [641, 489] width 8 height 6
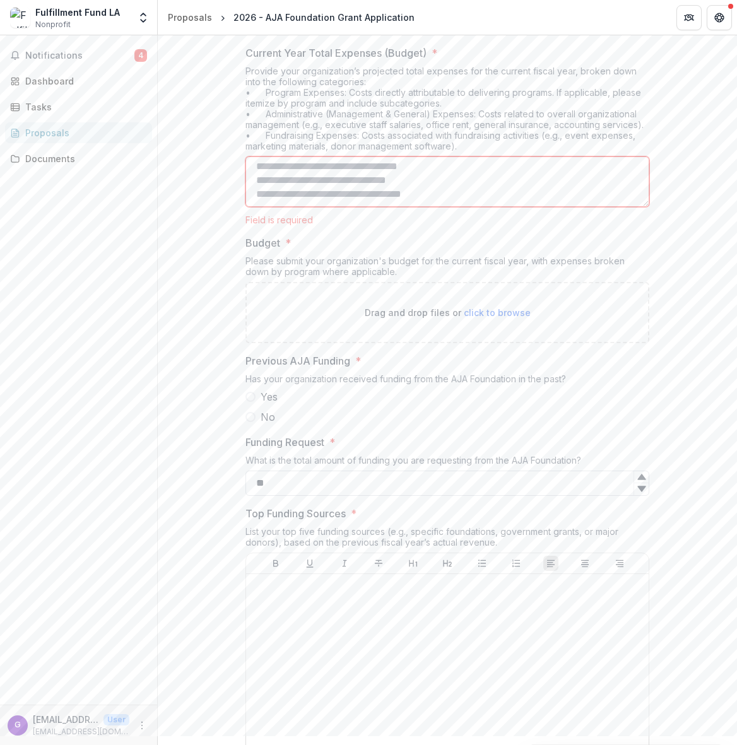
click at [504, 483] on input "**" at bounding box center [447, 483] width 404 height 25
drag, startPoint x: 272, startPoint y: 483, endPoint x: 462, endPoint y: 483, distance: 189.9
click at [273, 483] on input "**" at bounding box center [447, 483] width 404 height 25
click at [639, 475] on icon at bounding box center [641, 477] width 8 height 6
drag, startPoint x: 256, startPoint y: 485, endPoint x: 290, endPoint y: 485, distance: 33.4
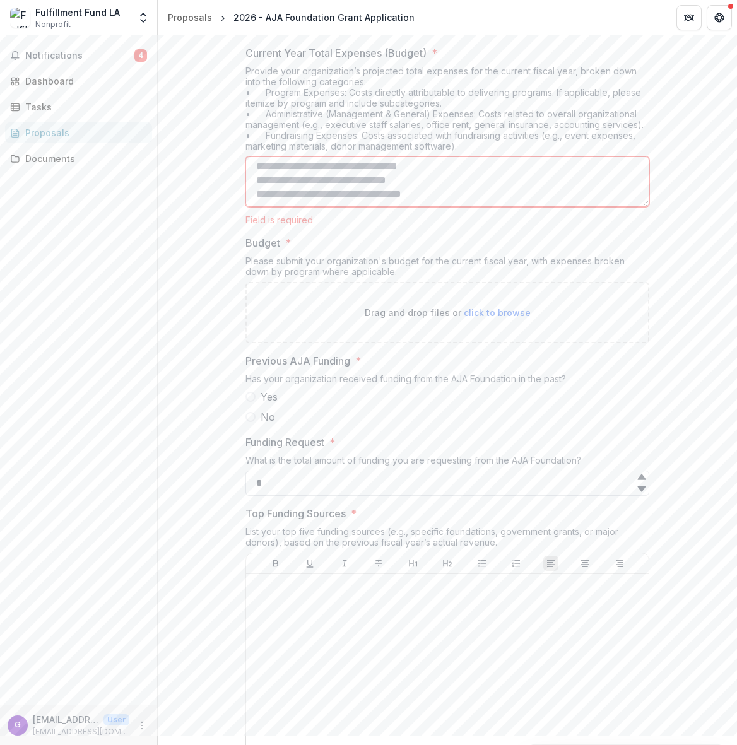
click at [257, 485] on input "*" at bounding box center [447, 483] width 404 height 25
type input "*****"
drag, startPoint x: 519, startPoint y: 542, endPoint x: 217, endPoint y: 532, distance: 302.4
click at [217, 532] on div "**********" at bounding box center [447, 336] width 579 height 907
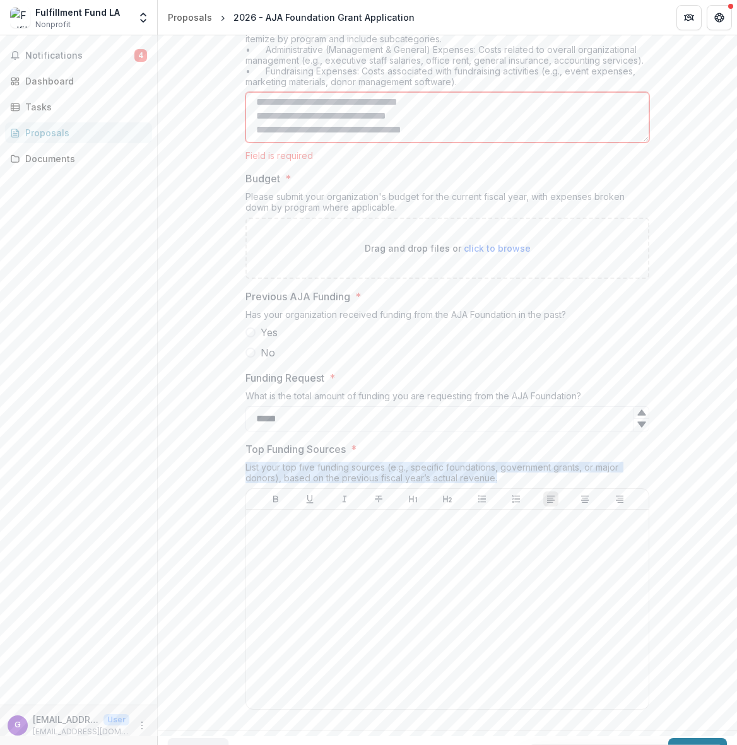
scroll to position [424, 0]
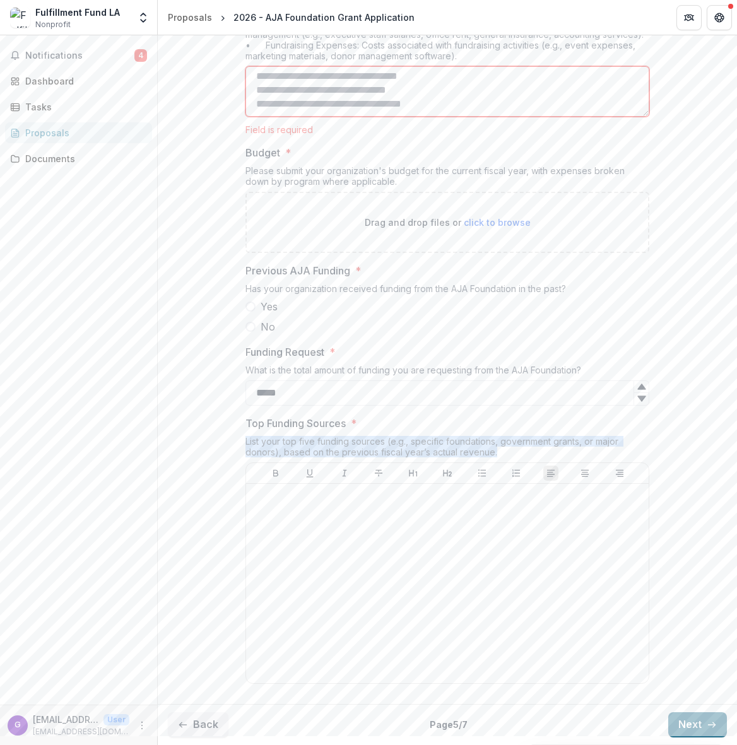
click at [697, 722] on button "Next" at bounding box center [697, 724] width 59 height 25
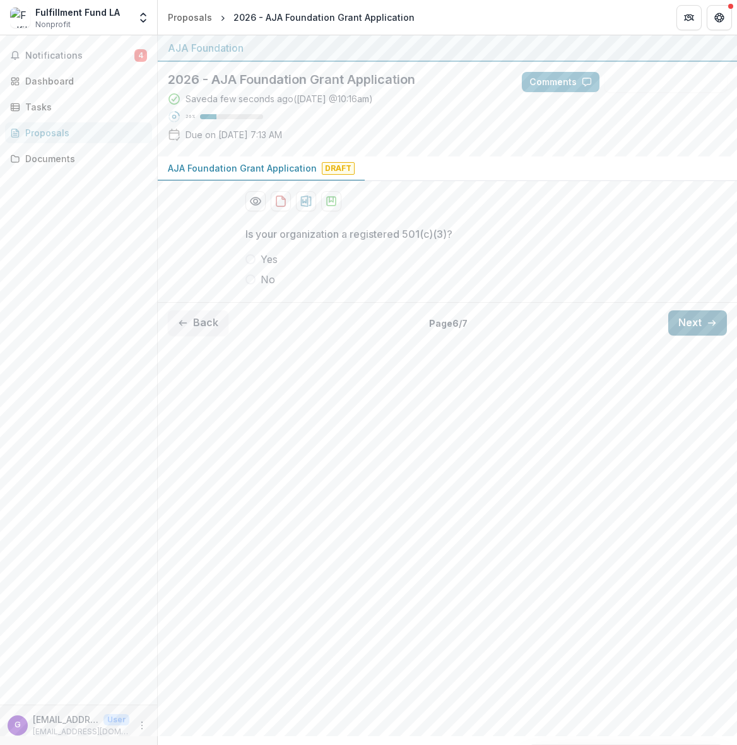
scroll to position [0, 0]
click at [678, 328] on button "Next" at bounding box center [697, 322] width 59 height 25
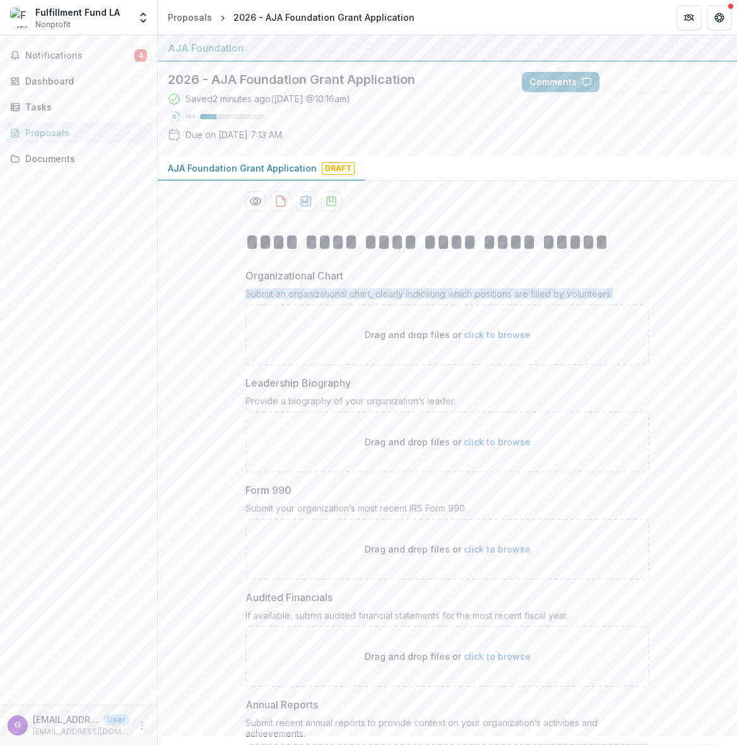
drag, startPoint x: 623, startPoint y: 292, endPoint x: 245, endPoint y: 297, distance: 377.3
click at [245, 297] on div "Submit an organizational chart, clearly indicating which positions are filled b…" at bounding box center [447, 296] width 404 height 16
drag, startPoint x: 433, startPoint y: 399, endPoint x: 265, endPoint y: 393, distance: 167.9
click at [265, 393] on div "Leadership Biography Provide a biography of your organization’s leader. Drag an…" at bounding box center [447, 423] width 404 height 97
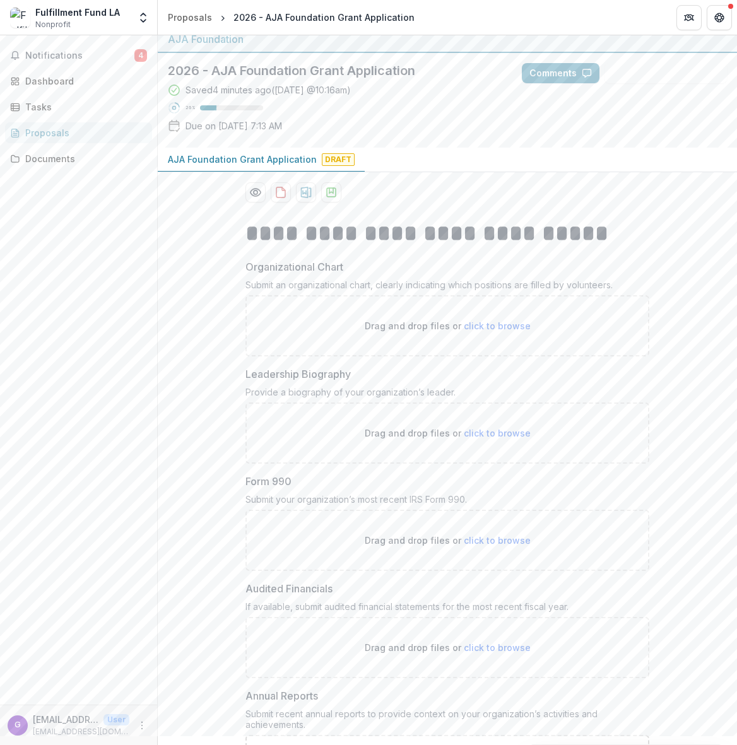
scroll to position [13, 0]
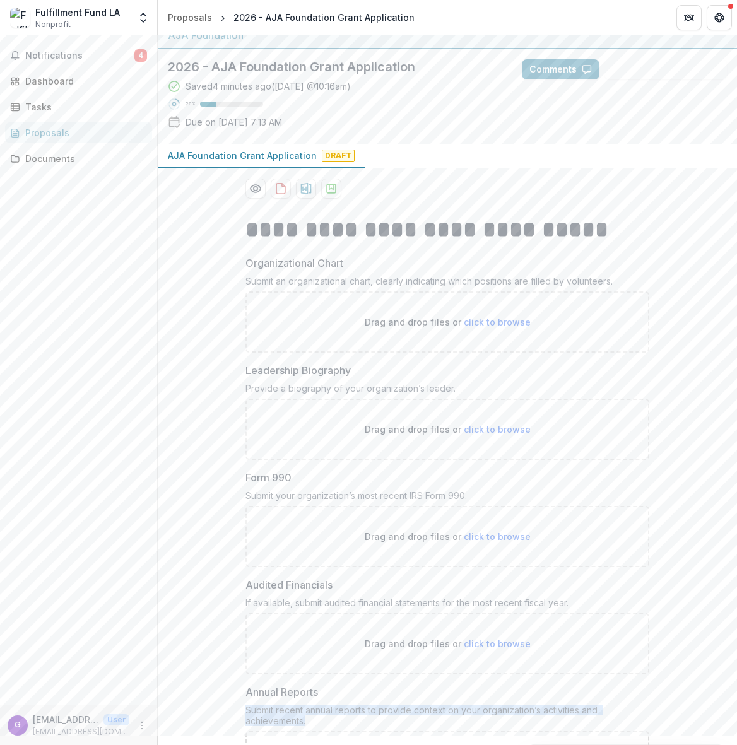
drag, startPoint x: 296, startPoint y: 733, endPoint x: 245, endPoint y: 710, distance: 55.3
click at [245, 710] on div "Submit recent annual reports to provide context on your organization’s activiti…" at bounding box center [447, 718] width 404 height 26
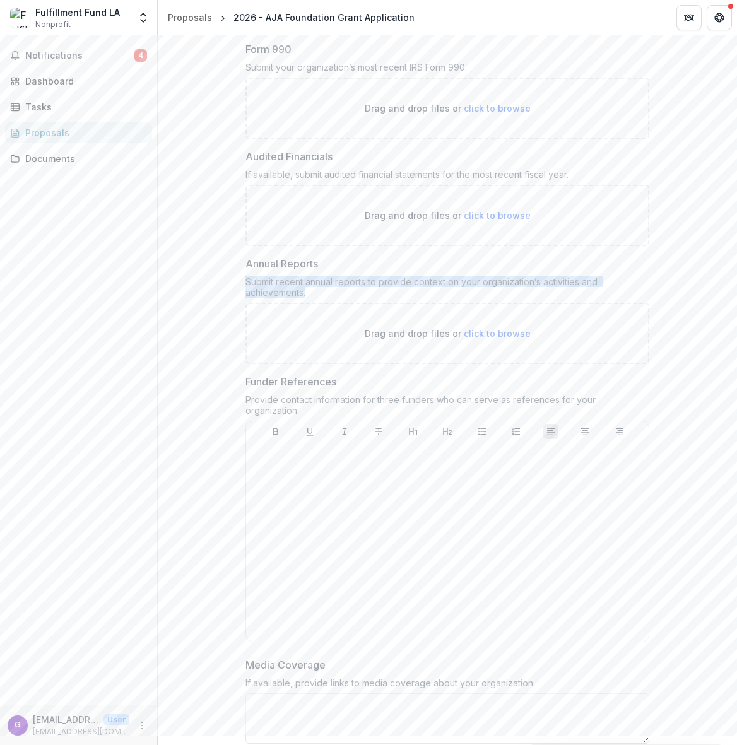
scroll to position [442, 0]
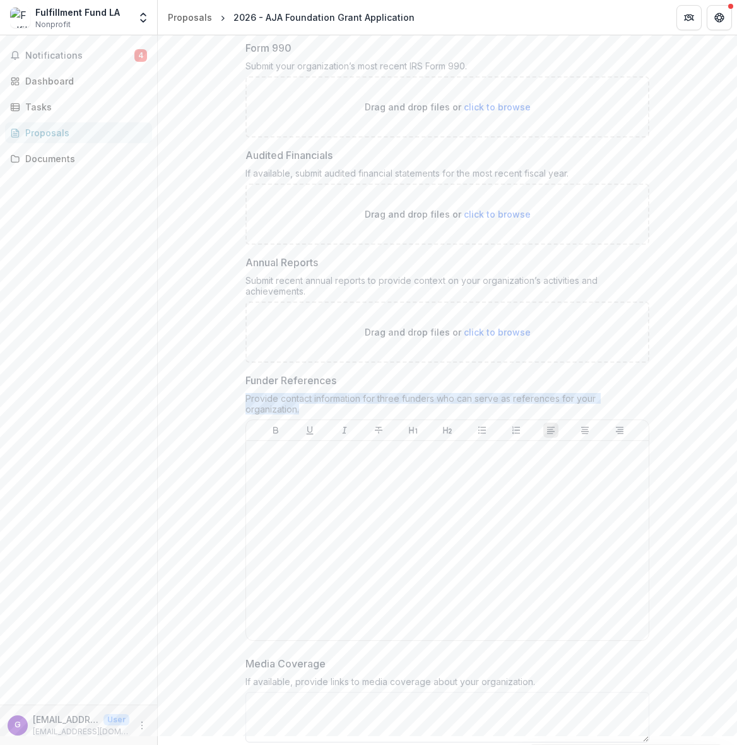
drag, startPoint x: 641, startPoint y: 399, endPoint x: 249, endPoint y: 399, distance: 392.4
click at [245, 399] on div "Provide contact information for three funders who can serve as references for y…" at bounding box center [447, 406] width 404 height 26
click at [533, 676] on div "If available, provide links to media coverage about your organization." at bounding box center [447, 684] width 404 height 16
drag, startPoint x: 532, startPoint y: 671, endPoint x: 250, endPoint y: 673, distance: 281.4
click at [245, 676] on div "If available, provide links to media coverage about your organization." at bounding box center [447, 684] width 404 height 16
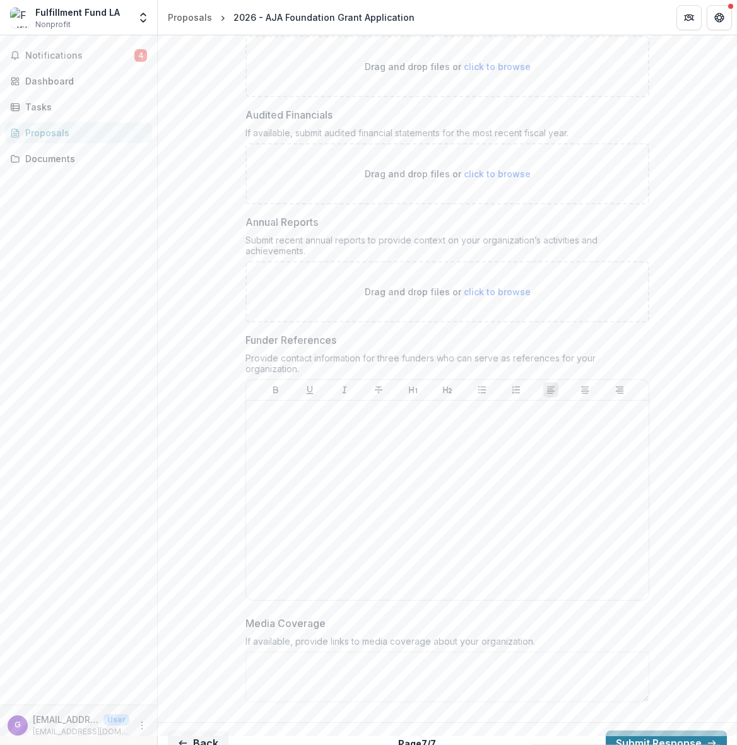
scroll to position [490, 0]
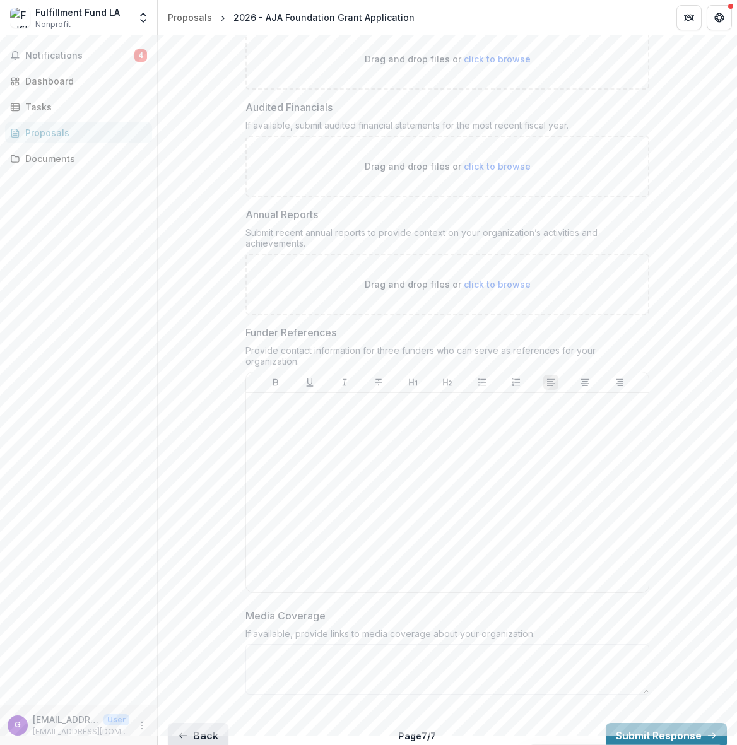
click at [201, 727] on button "Back" at bounding box center [198, 735] width 61 height 25
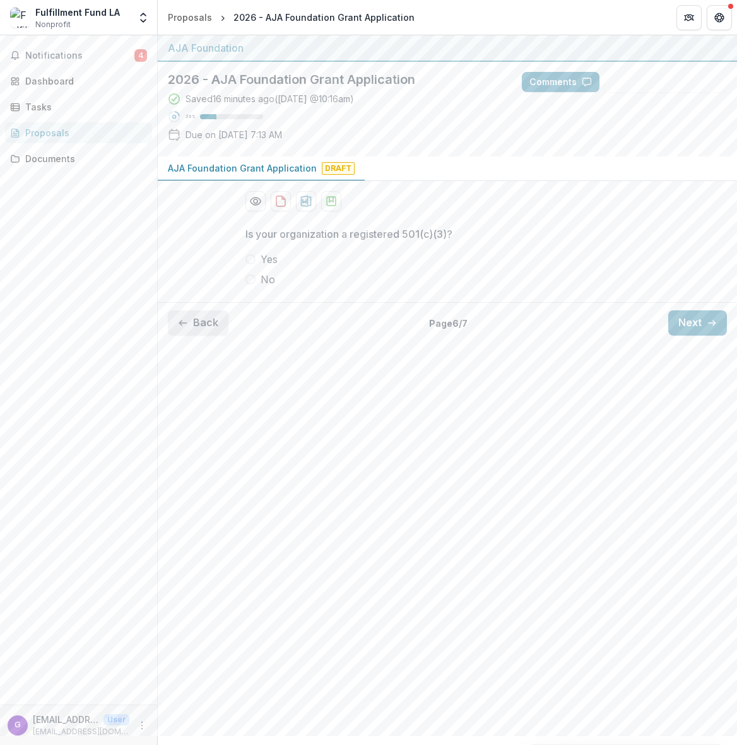
scroll to position [0, 0]
click at [210, 321] on button "Back" at bounding box center [198, 322] width 61 height 25
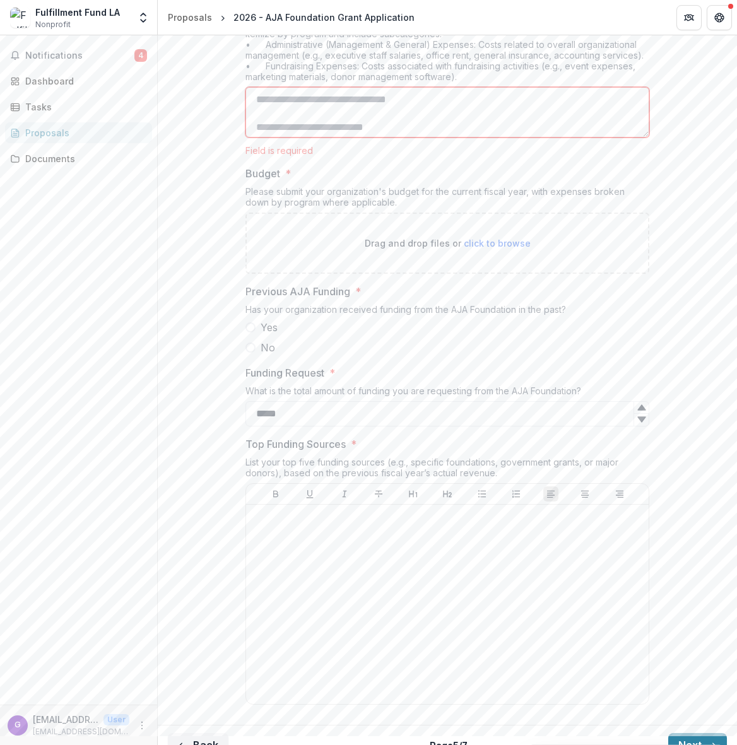
scroll to position [424, 0]
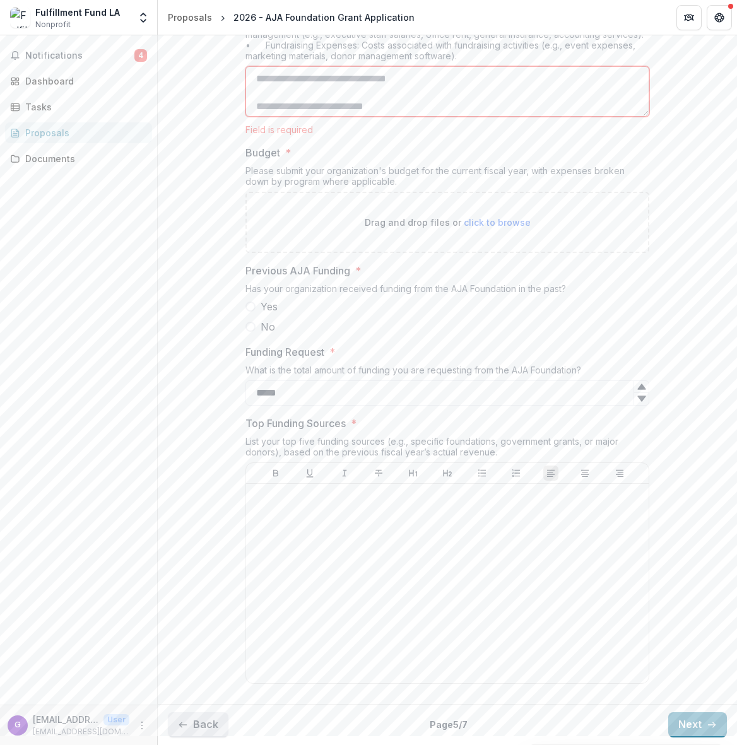
click at [199, 730] on button "Back" at bounding box center [198, 724] width 61 height 25
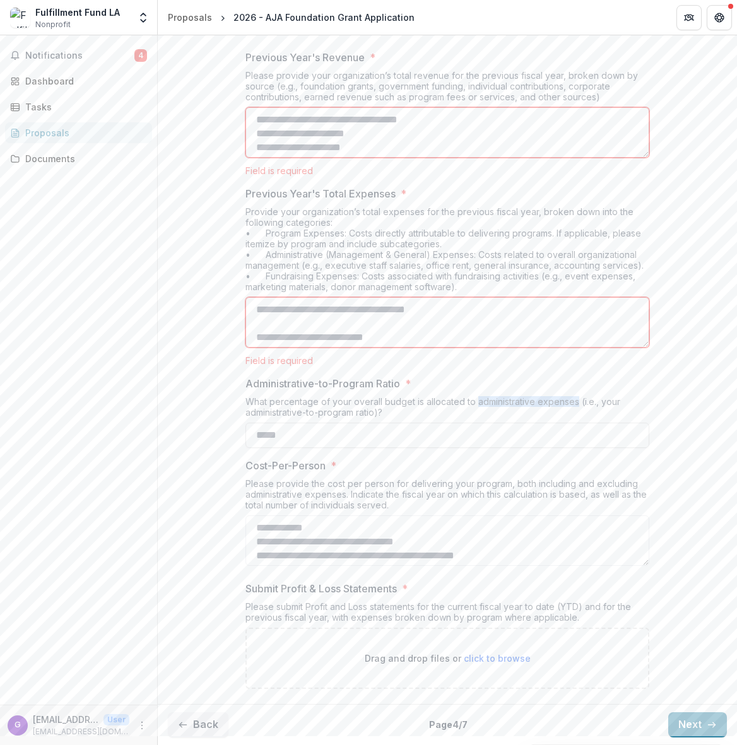
drag, startPoint x: 471, startPoint y: 403, endPoint x: 574, endPoint y: 403, distance: 102.8
click at [574, 403] on div "What percentage of your overall budget is allocated to administrative expenses …" at bounding box center [447, 409] width 404 height 26
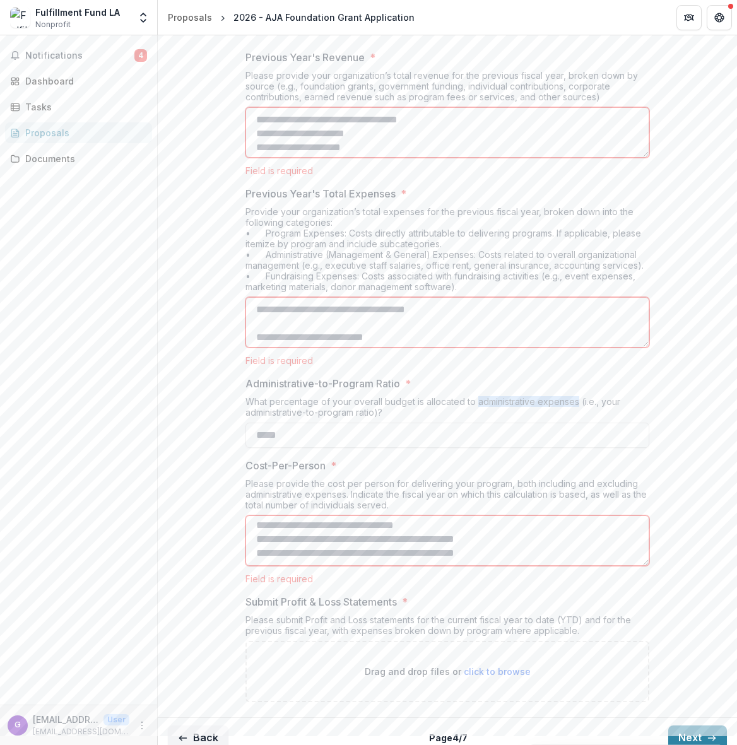
scroll to position [0, 0]
